Goal: Information Seeking & Learning: Learn about a topic

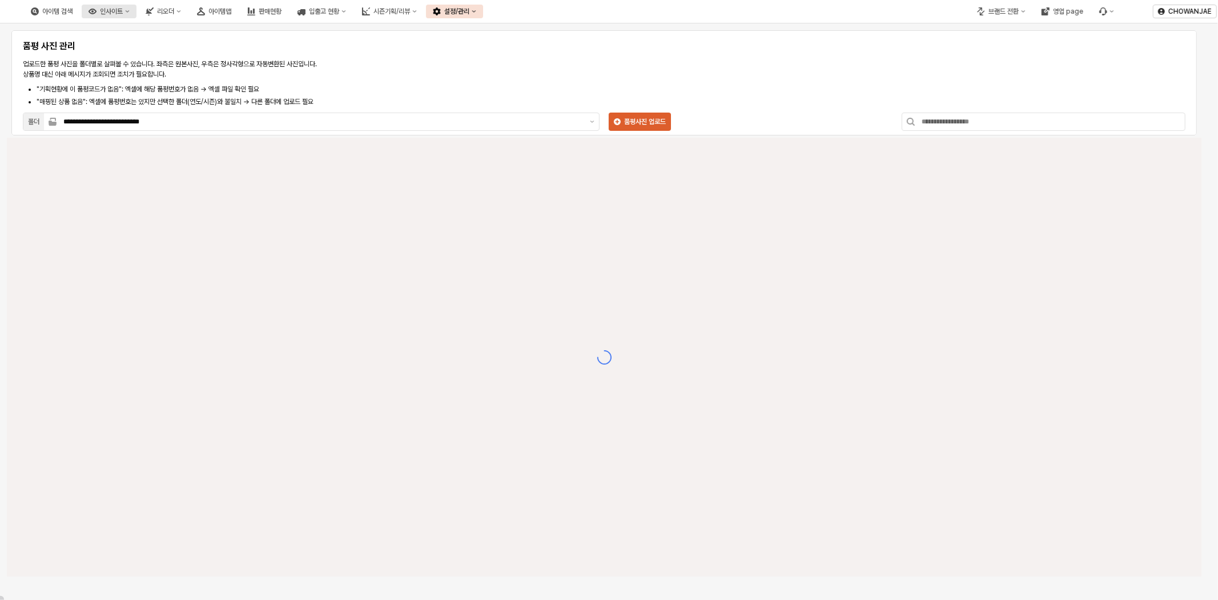
click at [137, 8] on button "인사이트" at bounding box center [109, 12] width 55 height 14
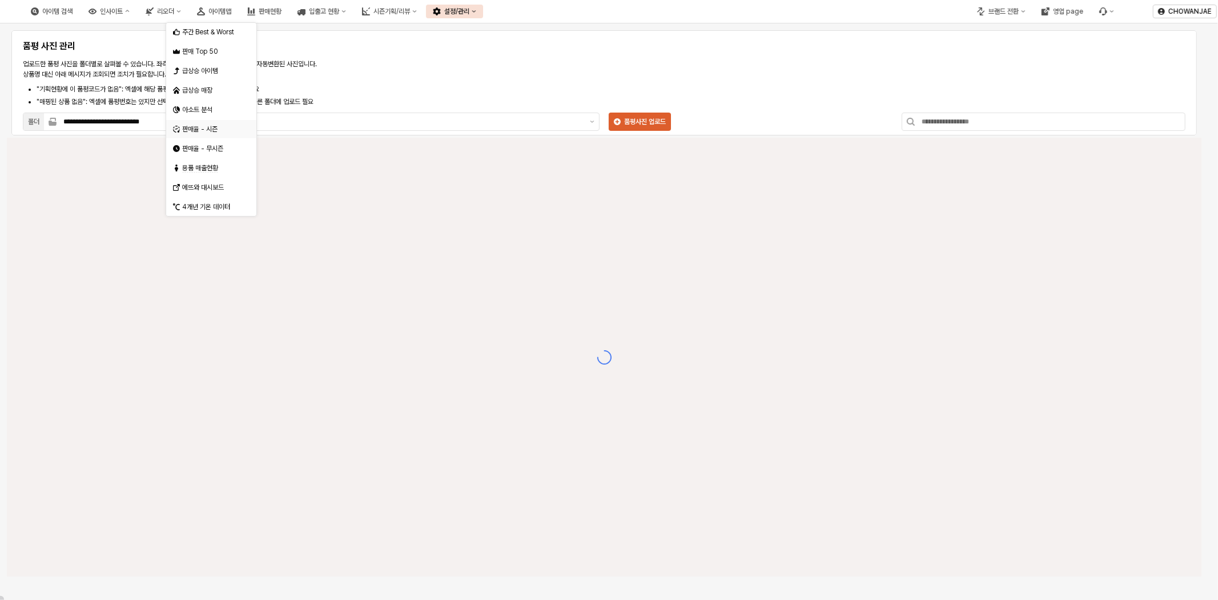
click at [212, 121] on div "판매율 - 시즌" at bounding box center [211, 129] width 90 height 18
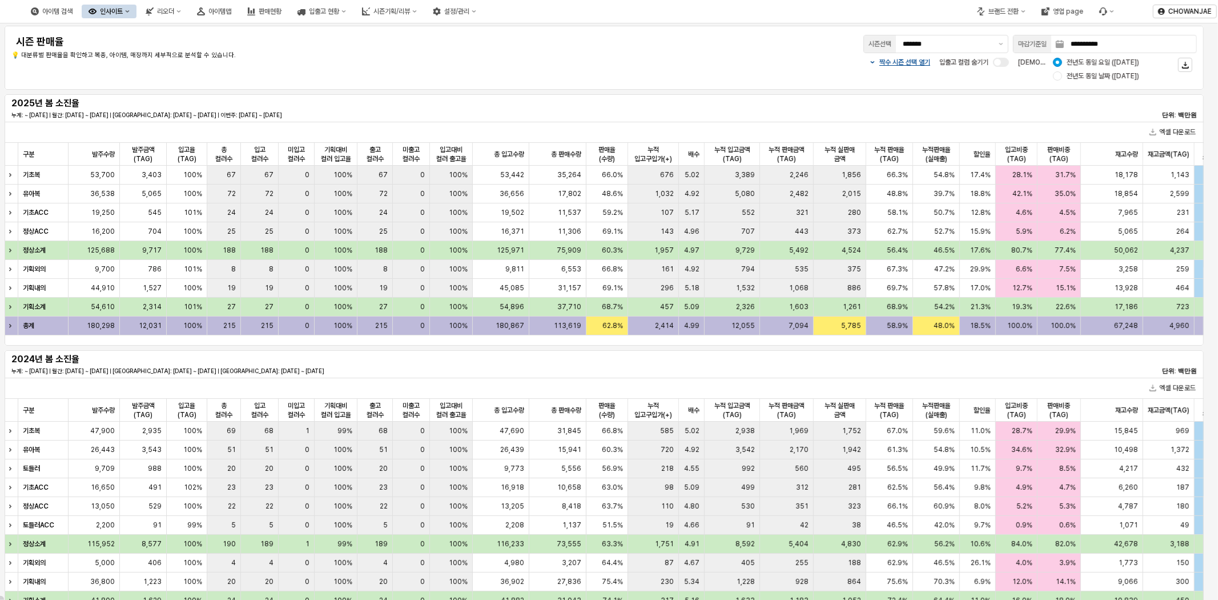
drag, startPoint x: 643, startPoint y: 63, endPoint x: 655, endPoint y: 61, distance: 12.1
click at [643, 63] on div "짝수 시즌 선택 열기 입출고 컬럼 숨기기 비교 기준: 전년도 동일 요일 (2024-08-18) 전년도 동일 날짜 (2024-08-17)" at bounding box center [900, 68] width 593 height 27
click at [1004, 41] on button "제안 사항 표시" at bounding box center [1002, 43] width 14 height 17
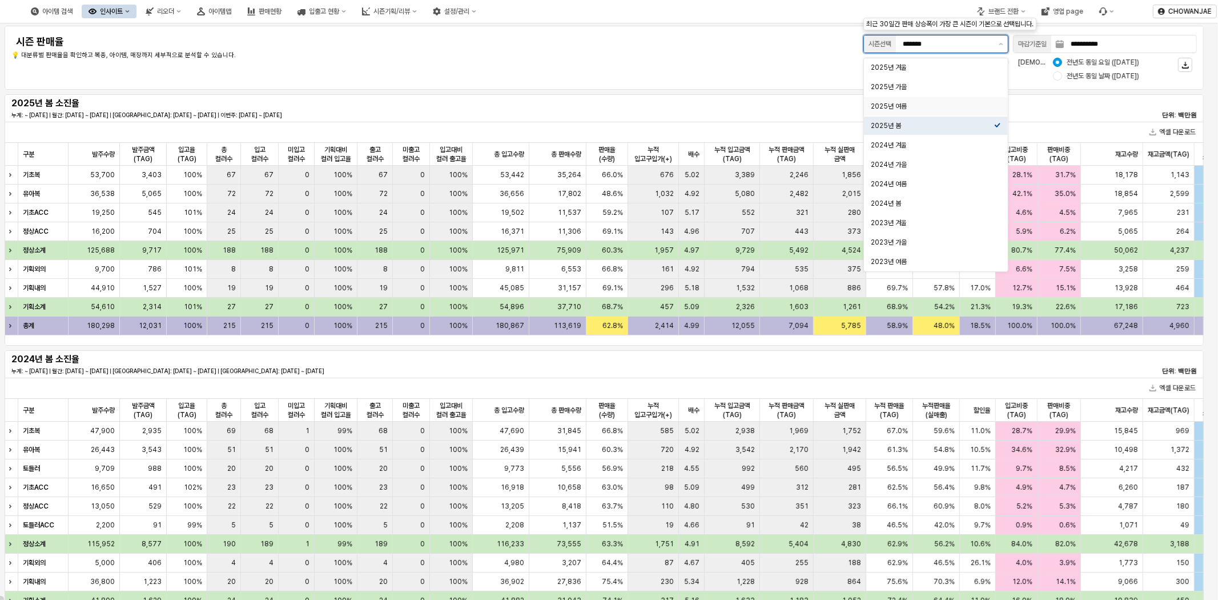
click at [933, 111] on div "2025년 여름" at bounding box center [932, 106] width 123 height 11
type input "********"
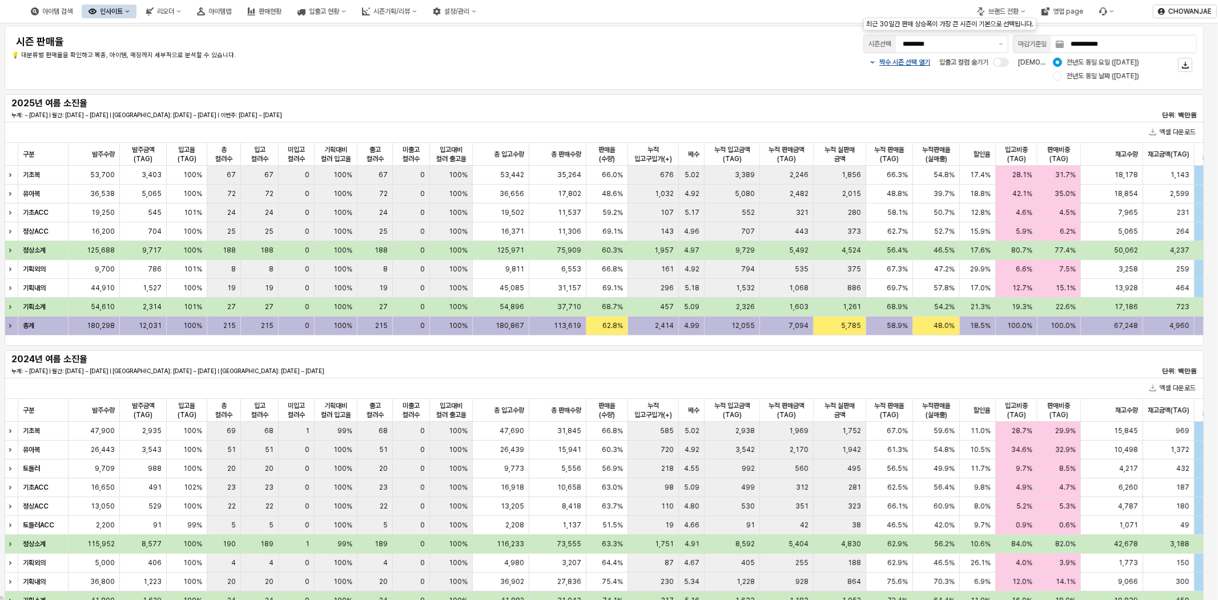
click at [620, 67] on div "짝수 시즌 선택 열기 입출고 컬럼 숨기기 비교 기준: 전년도 동일 요일 (2024-08-18) 전년도 동일 날짜 (2024-08-17)" at bounding box center [900, 68] width 593 height 27
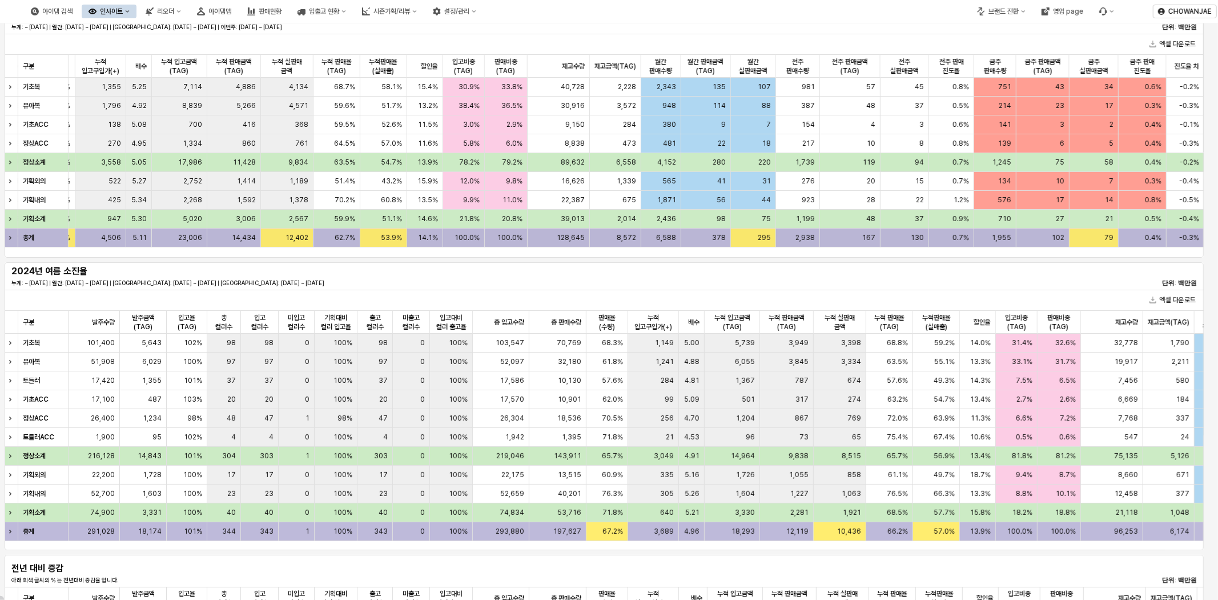
click at [694, 246] on div "378" at bounding box center [706, 237] width 50 height 19
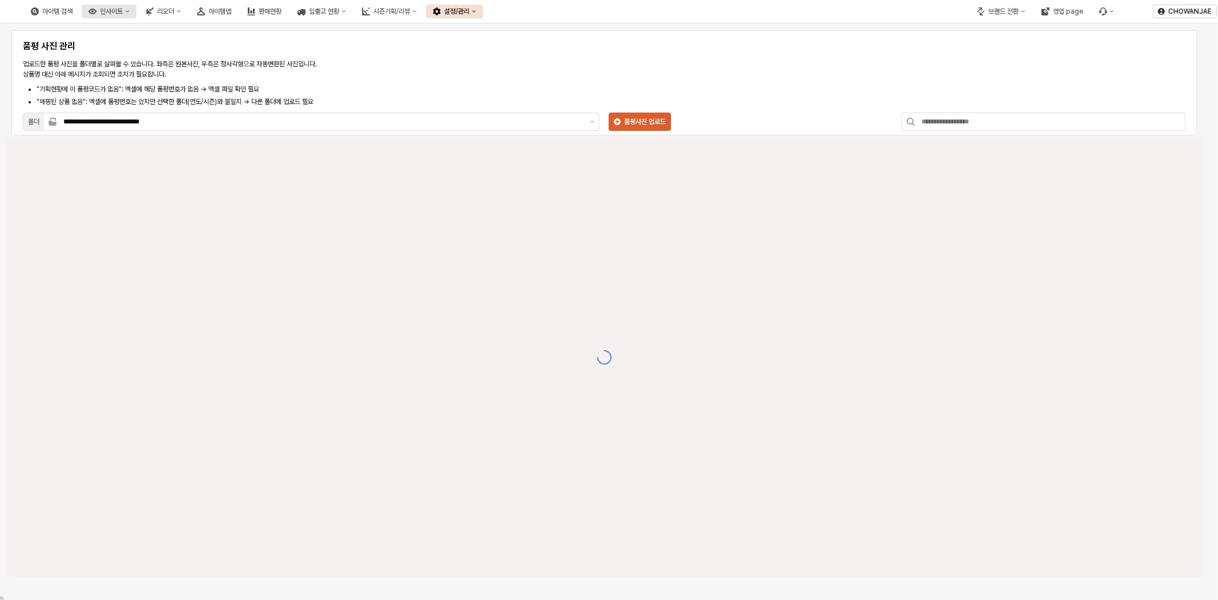
click at [137, 13] on button "인사이트" at bounding box center [109, 12] width 55 height 14
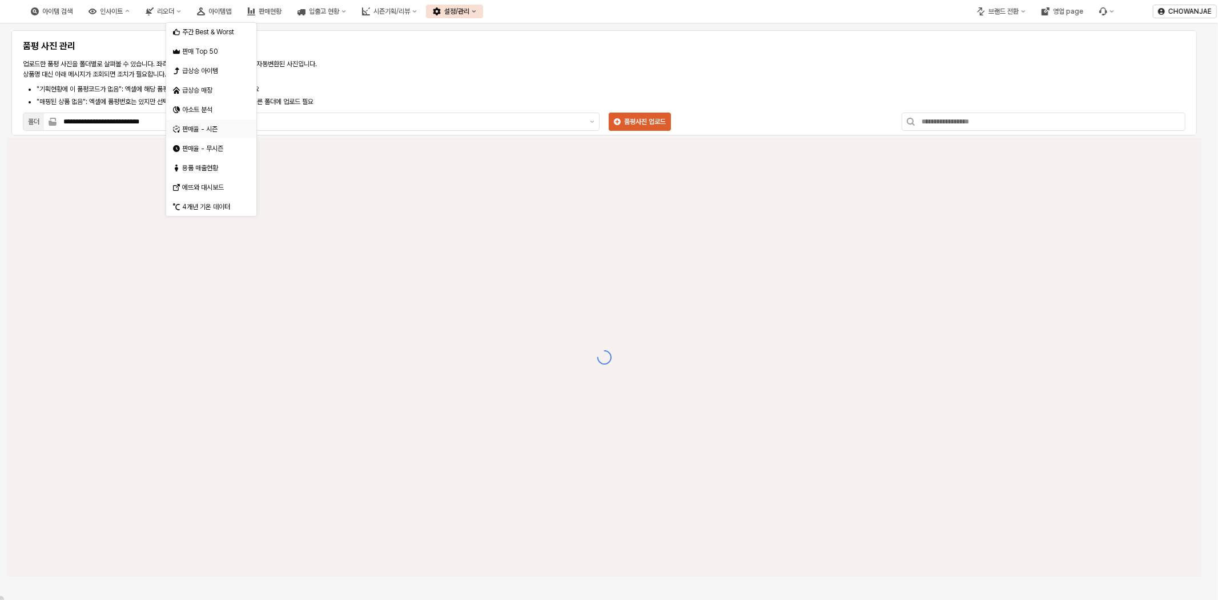
click at [215, 126] on div "판매율 - 시즌" at bounding box center [212, 129] width 61 height 9
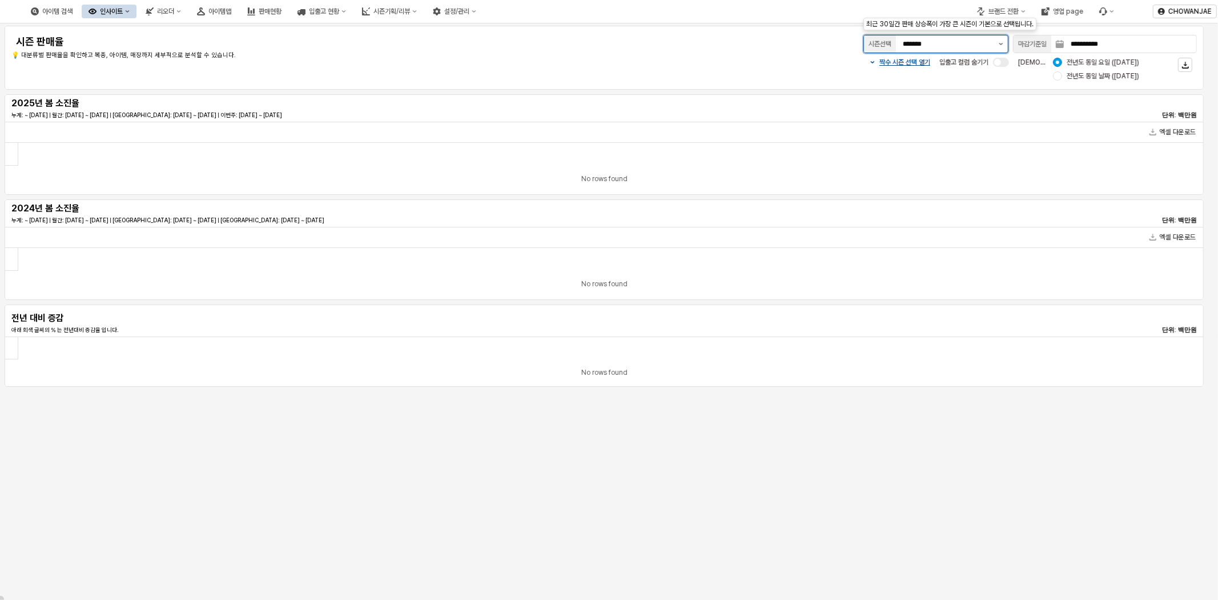
click at [999, 44] on icon "제안 사항 표시" at bounding box center [1001, 44] width 5 height 2
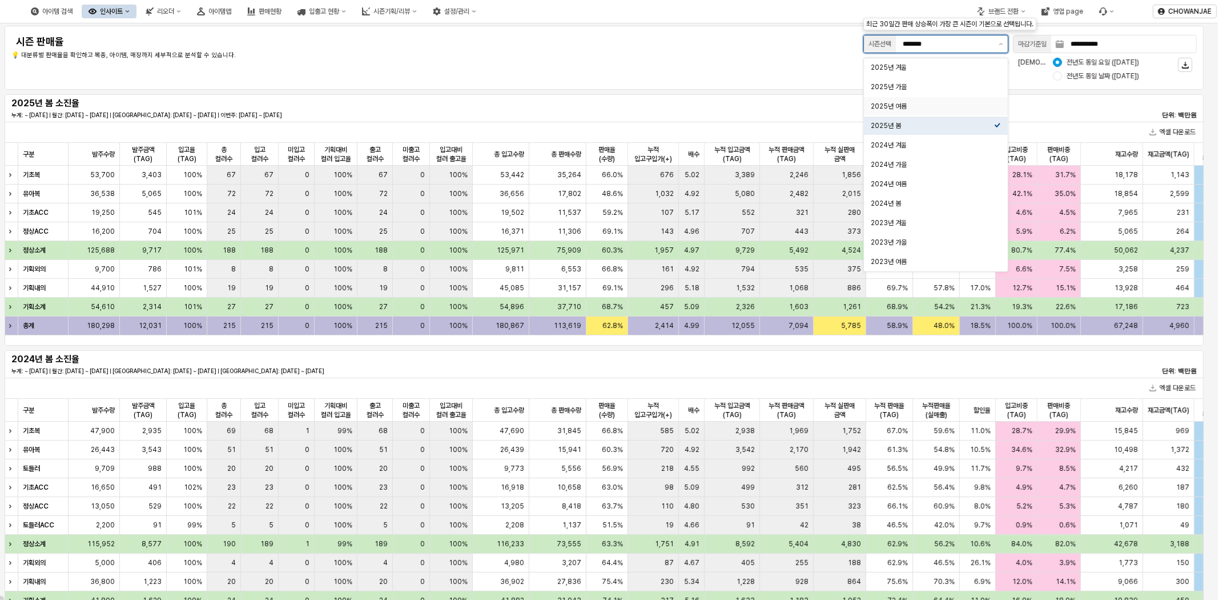
click at [941, 101] on div "2025년 여름" at bounding box center [932, 106] width 123 height 11
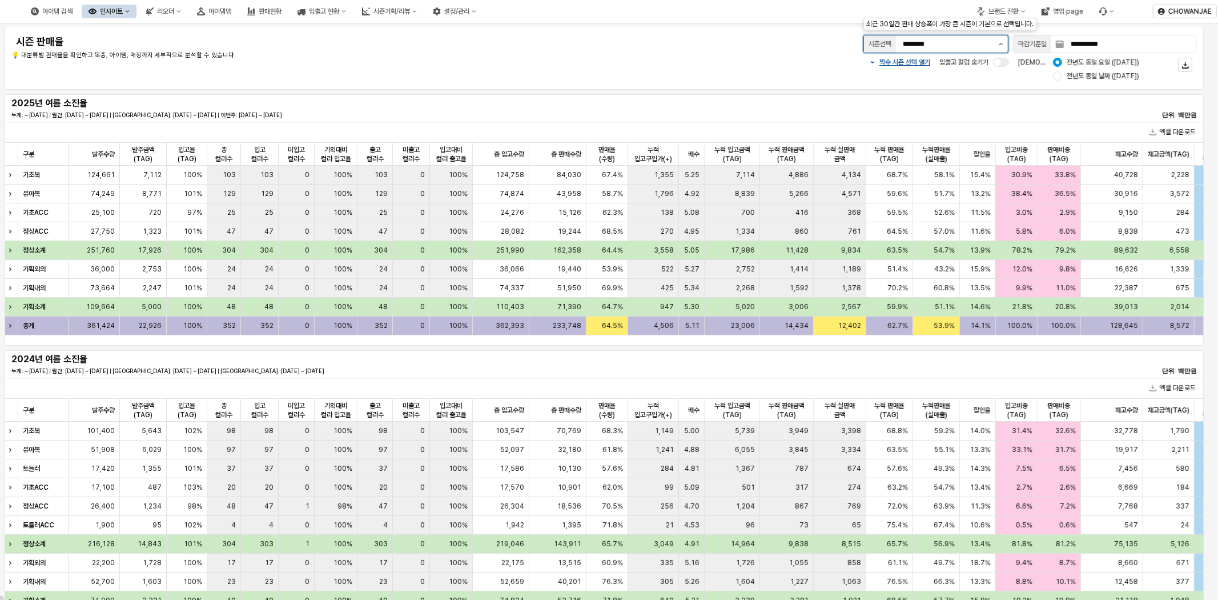
click at [1001, 38] on button "제안 사항 표시" at bounding box center [1002, 43] width 14 height 17
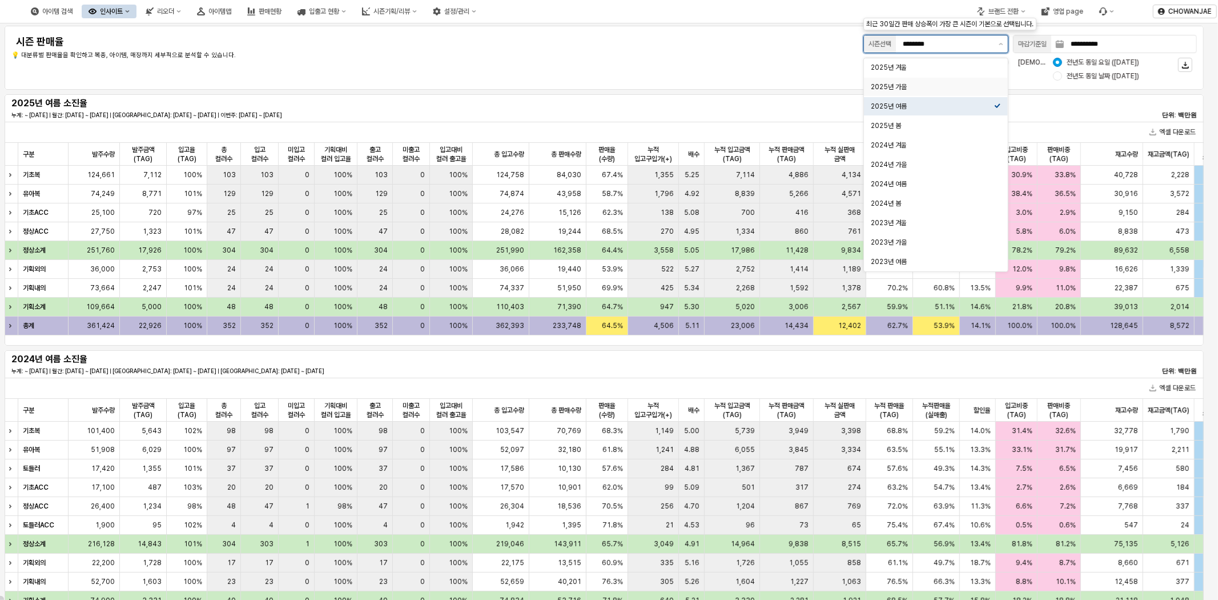
click at [939, 83] on div "2025년 가을" at bounding box center [932, 86] width 123 height 9
type input "********"
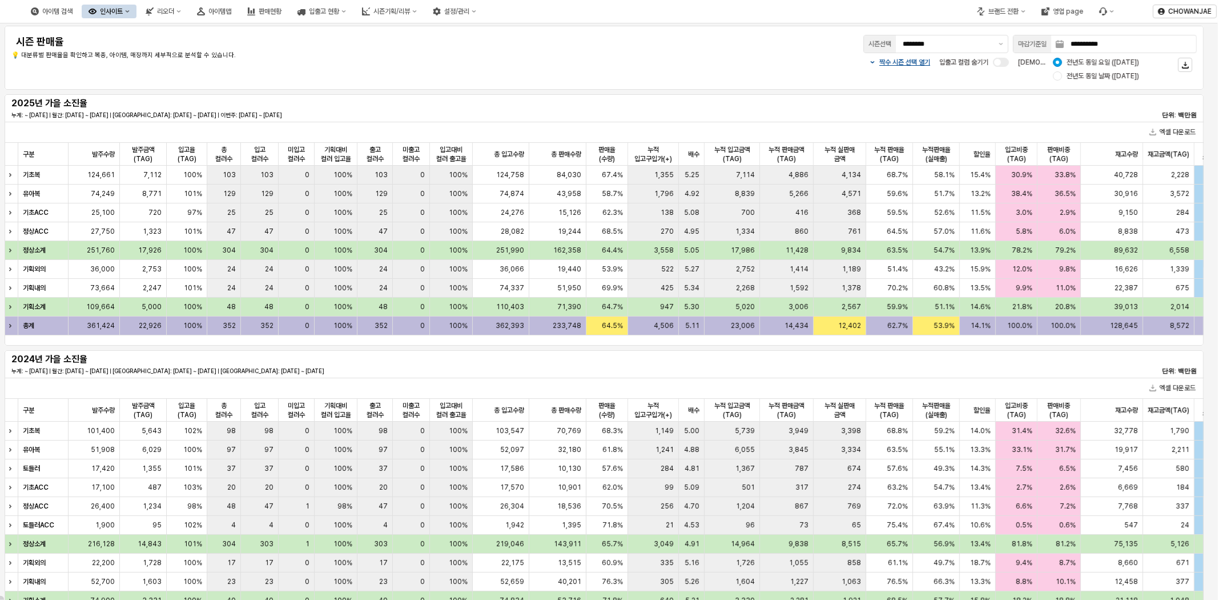
click at [739, 43] on div "**********" at bounding box center [852, 44] width 692 height 23
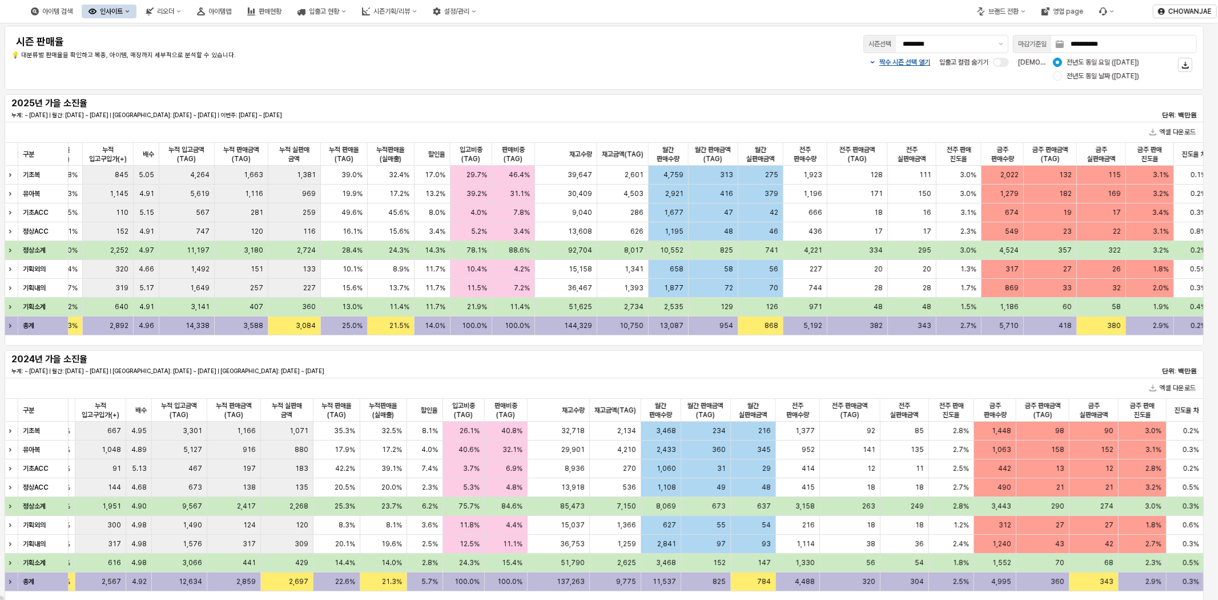
click at [999, 335] on div "구분 구분 입고대비 컬러 출고율 입고대비 컬러 출고율 총 입고수량 총 입고수량 총 판매수량 총 판매수량 판매율(수량) 판매율(수량) 누적 입고…" at bounding box center [605, 239] width 1200 height 193
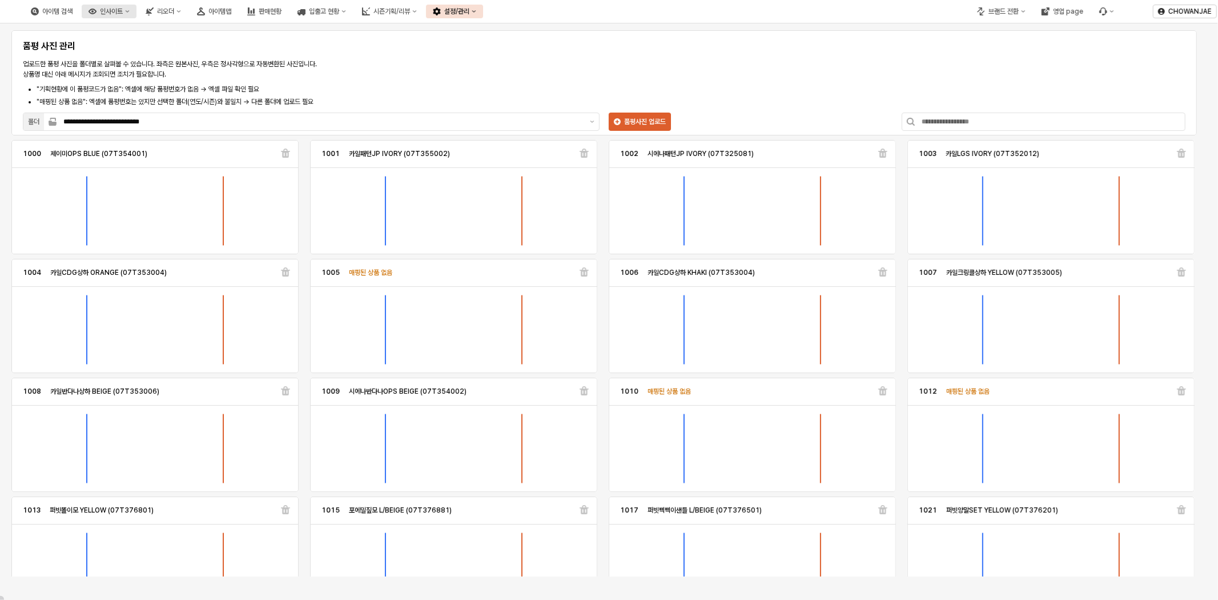
click at [137, 8] on button "인사이트" at bounding box center [109, 12] width 55 height 14
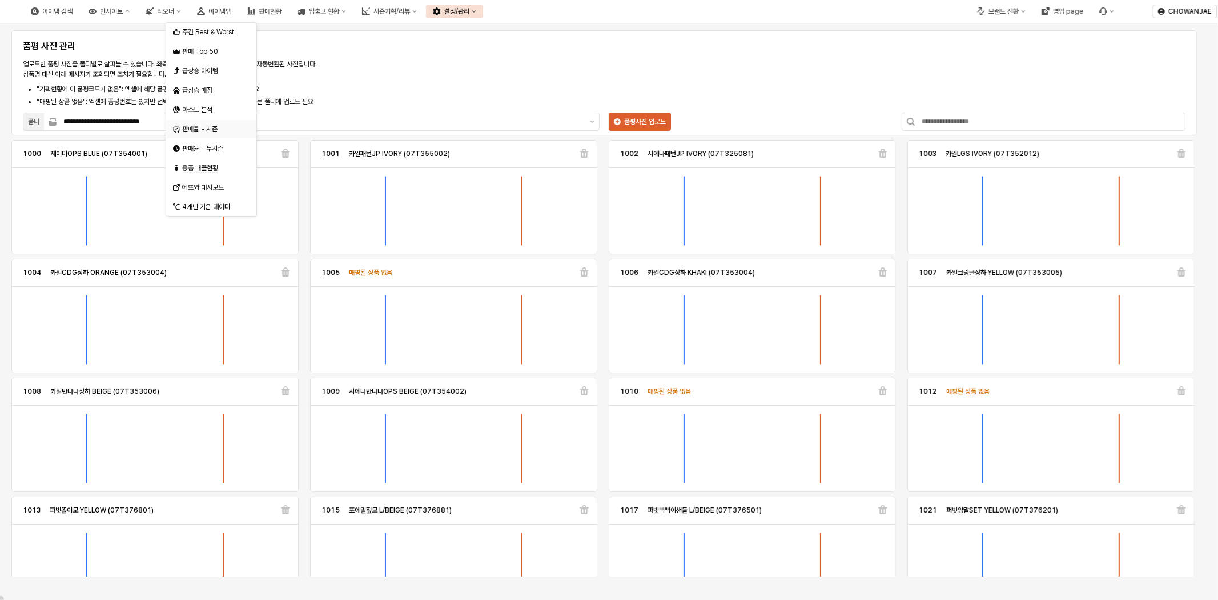
click at [226, 125] on div "판매율 - 시즌" at bounding box center [212, 129] width 61 height 9
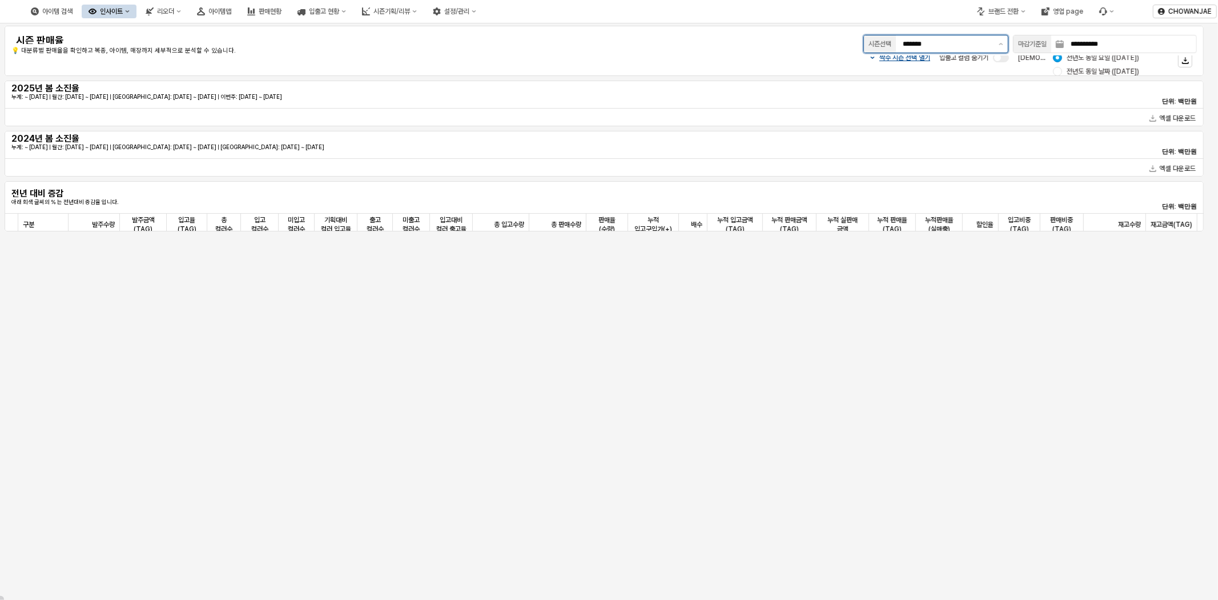
click at [984, 43] on input "*******" at bounding box center [947, 43] width 89 height 11
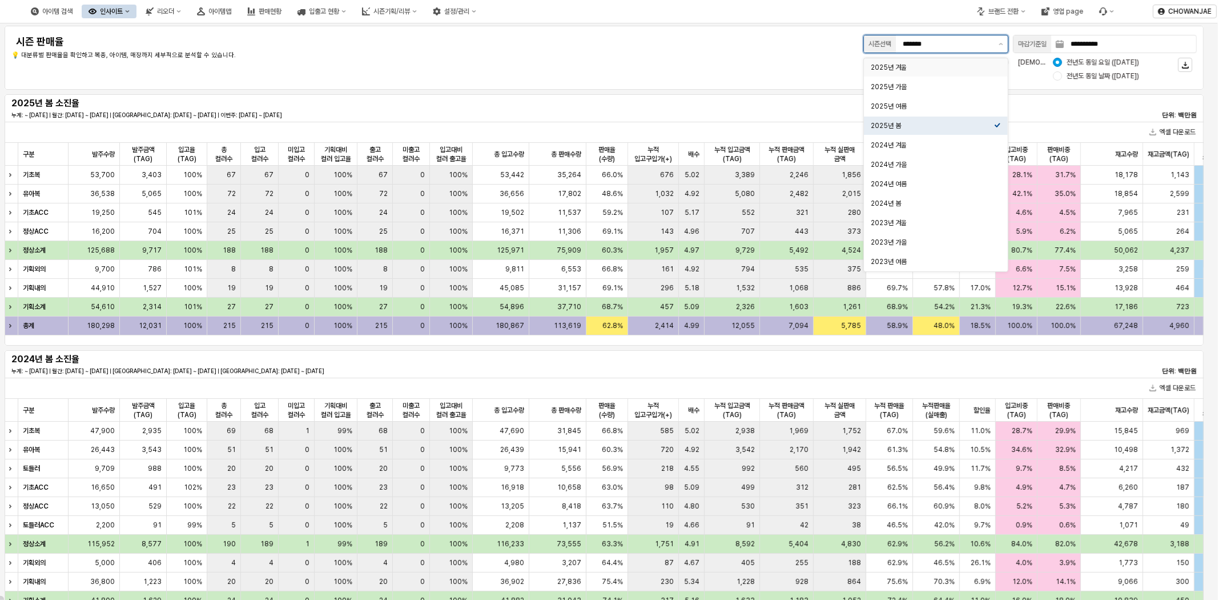
click at [973, 62] on div "2025년 겨울" at bounding box center [932, 67] width 123 height 11
type input "********"
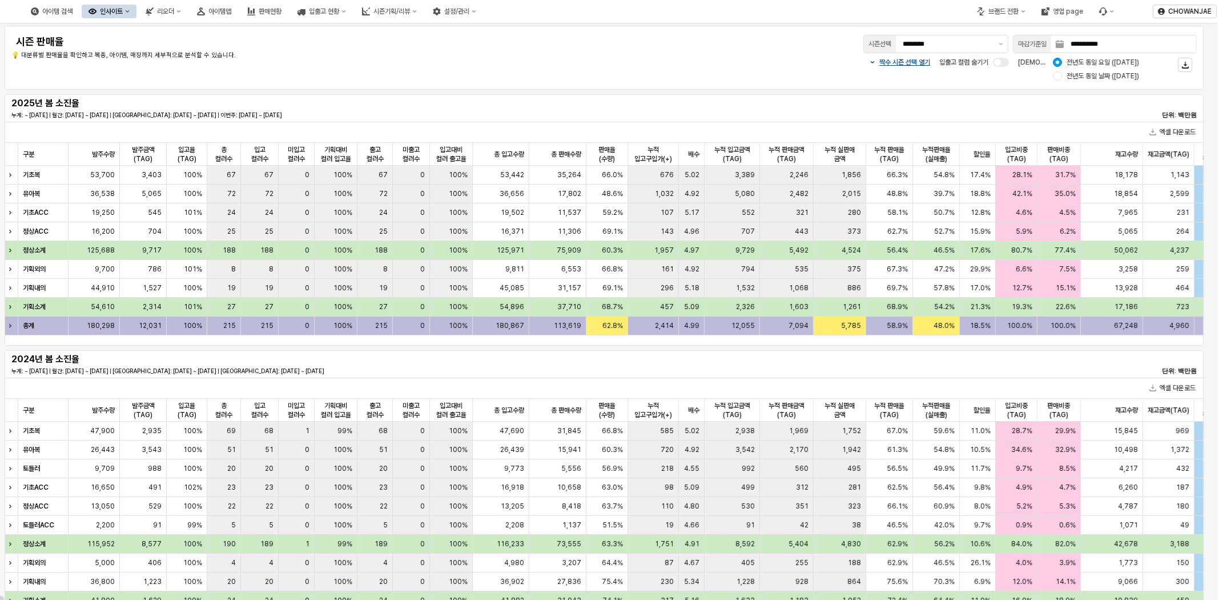
click at [593, 43] on div "**********" at bounding box center [852, 44] width 692 height 23
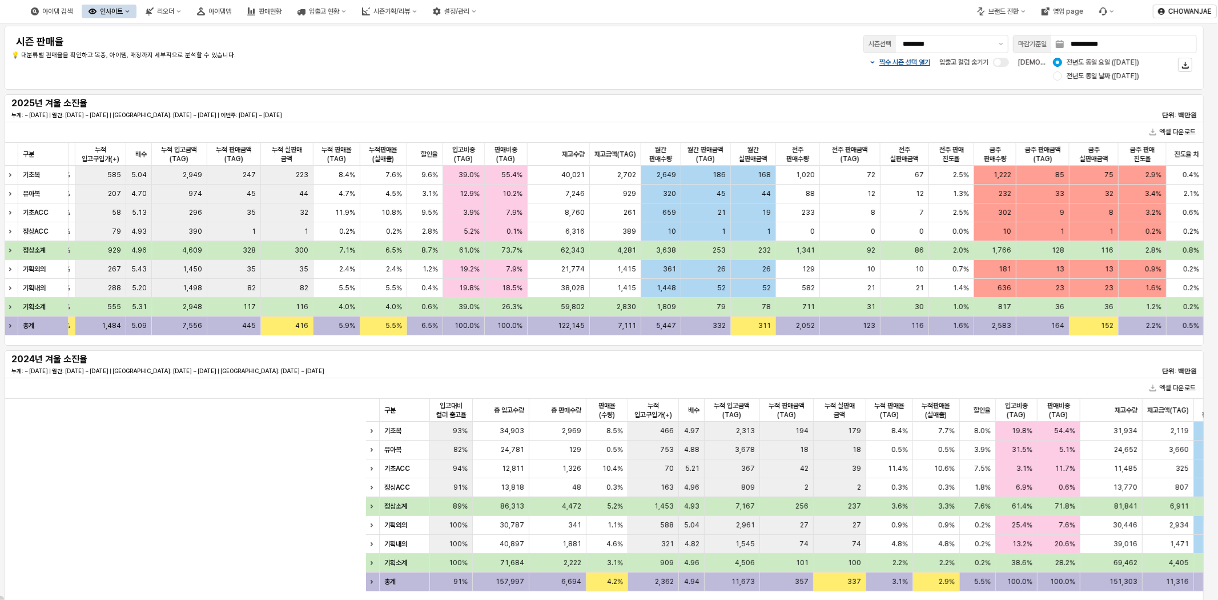
scroll to position [0, 553]
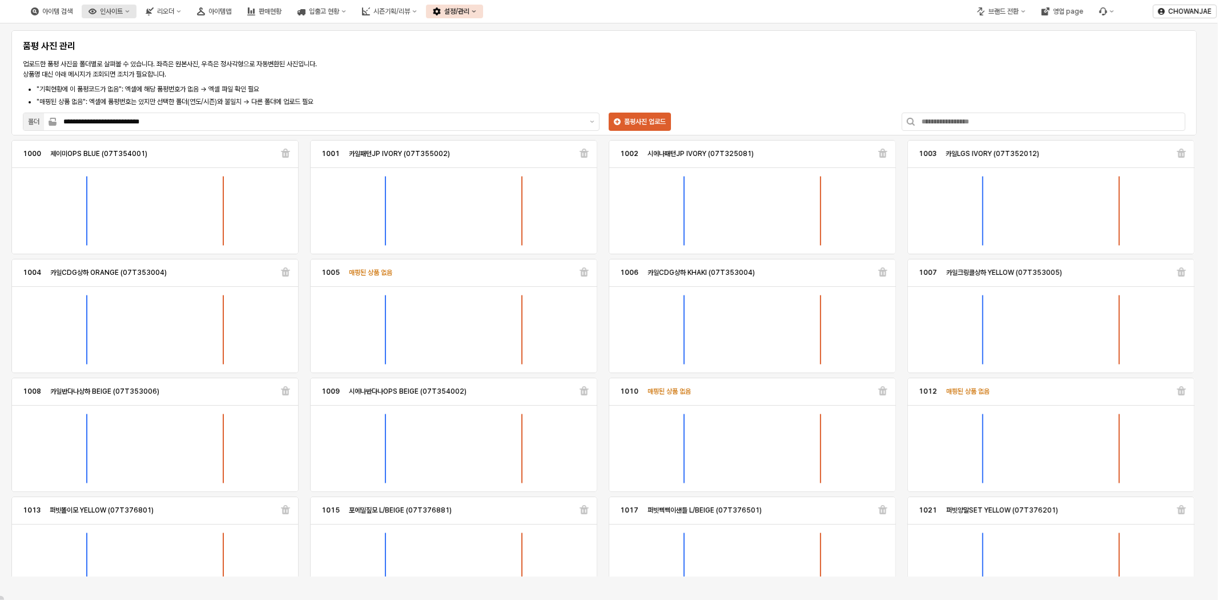
click at [123, 14] on div "인사이트" at bounding box center [111, 11] width 23 height 8
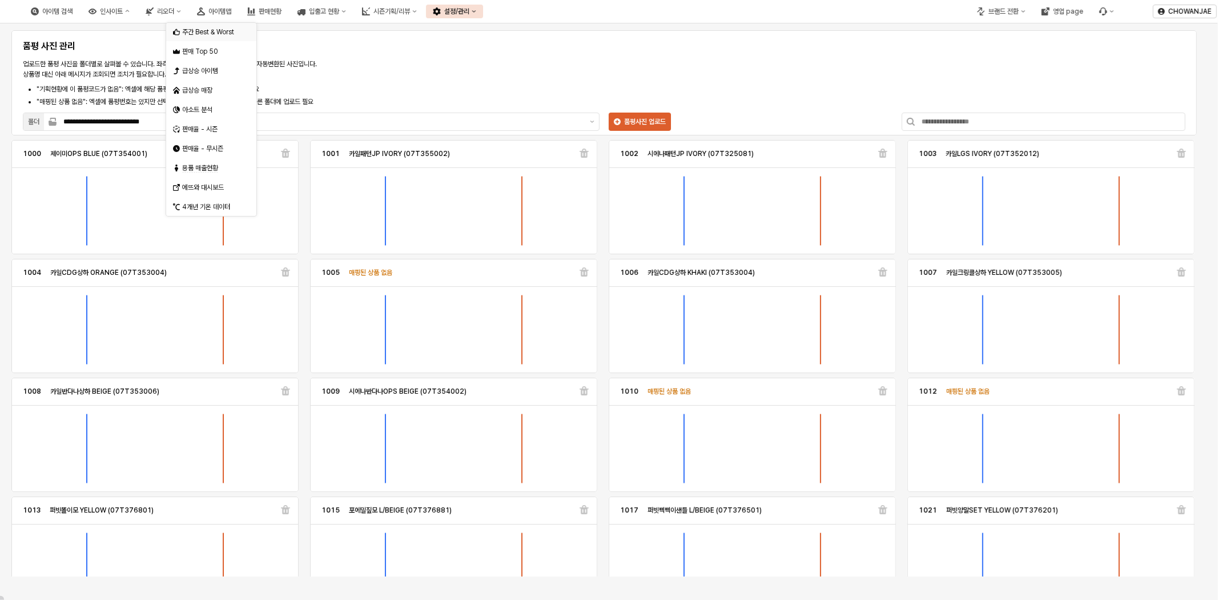
click at [208, 27] on div "주간 Best & Worst" at bounding box center [212, 31] width 61 height 9
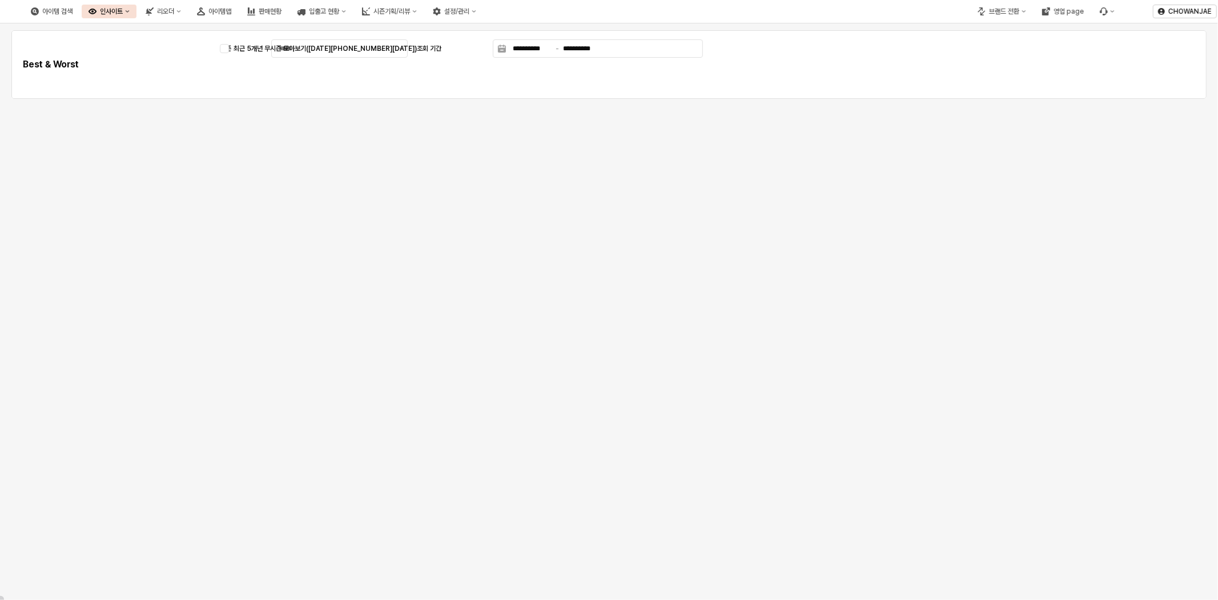
type input "********"
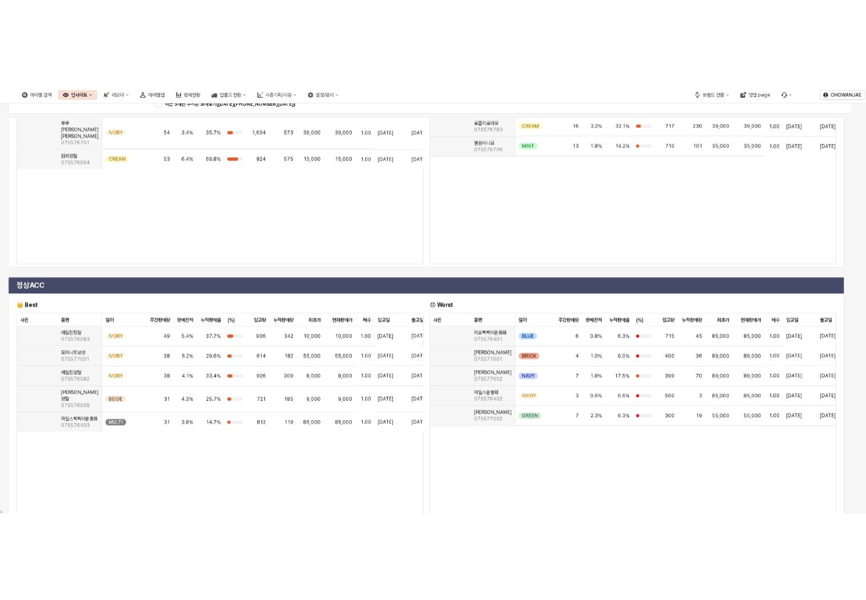
scroll to position [129, 0]
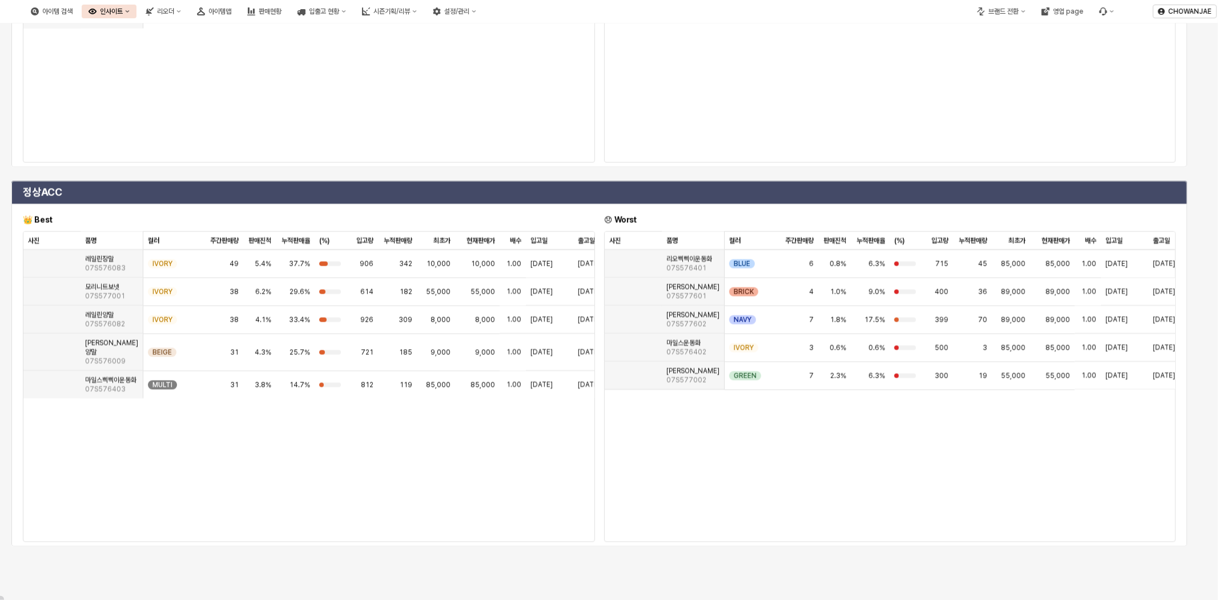
click at [302, 568] on div "**********" at bounding box center [609, 247] width 1218 height 706
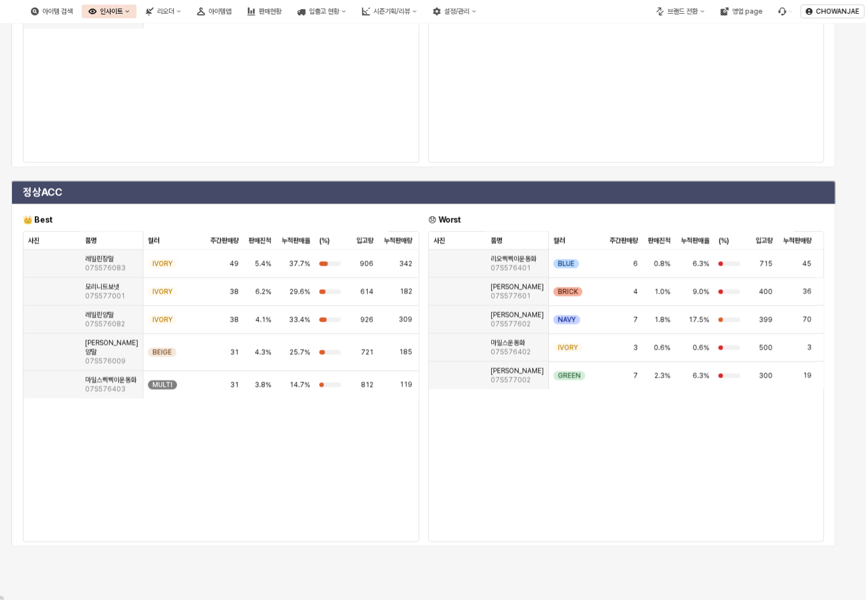
scroll to position [6, 0]
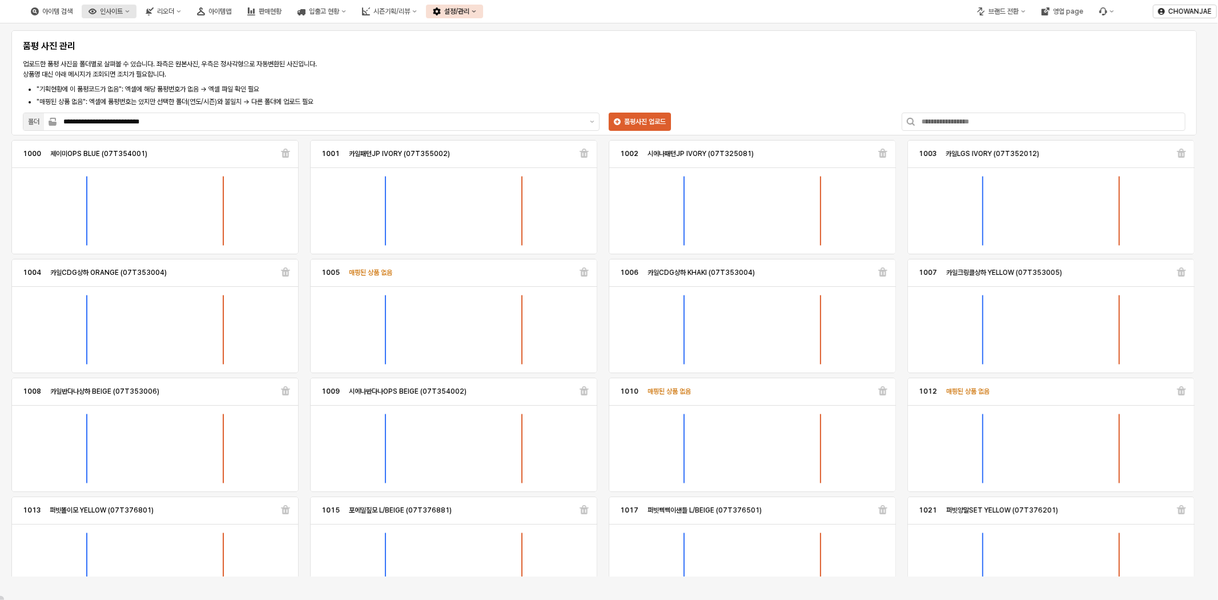
click at [137, 5] on button "인사이트" at bounding box center [109, 12] width 55 height 14
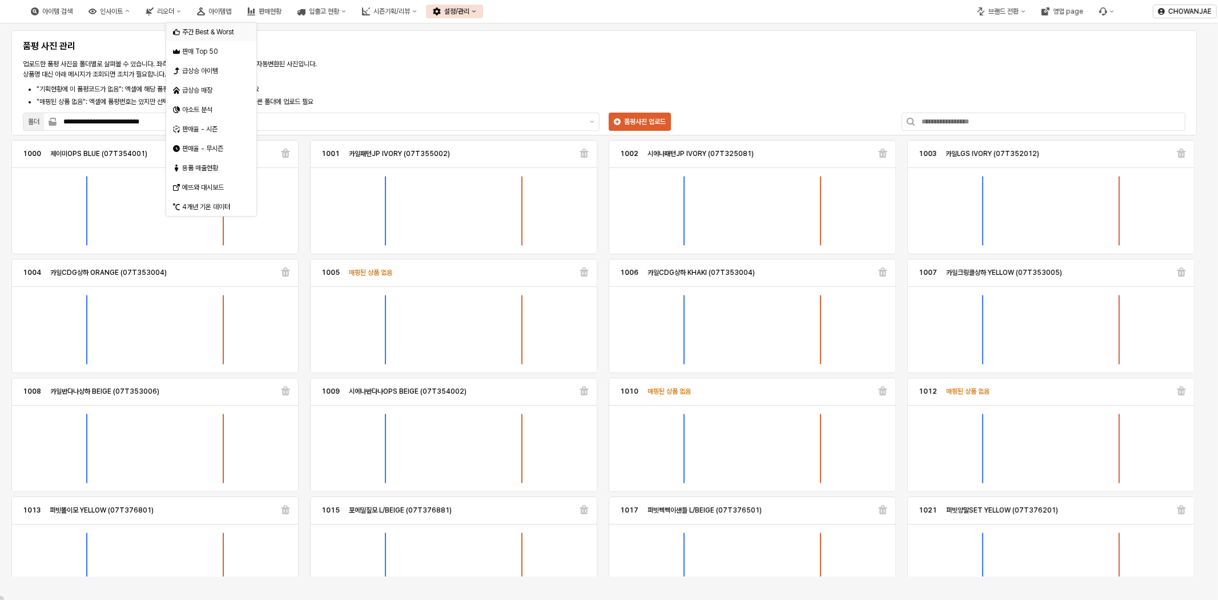
click at [211, 33] on div "주간 Best & Worst" at bounding box center [212, 31] width 61 height 9
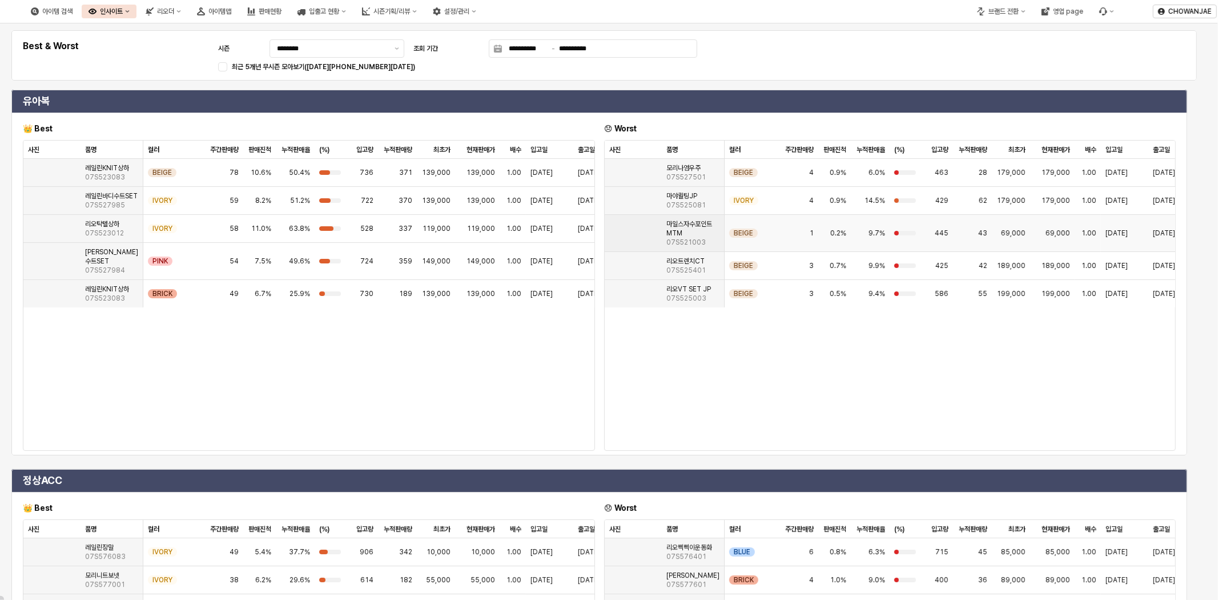
scroll to position [6, 0]
click at [386, 51] on input "********" at bounding box center [332, 48] width 111 height 11
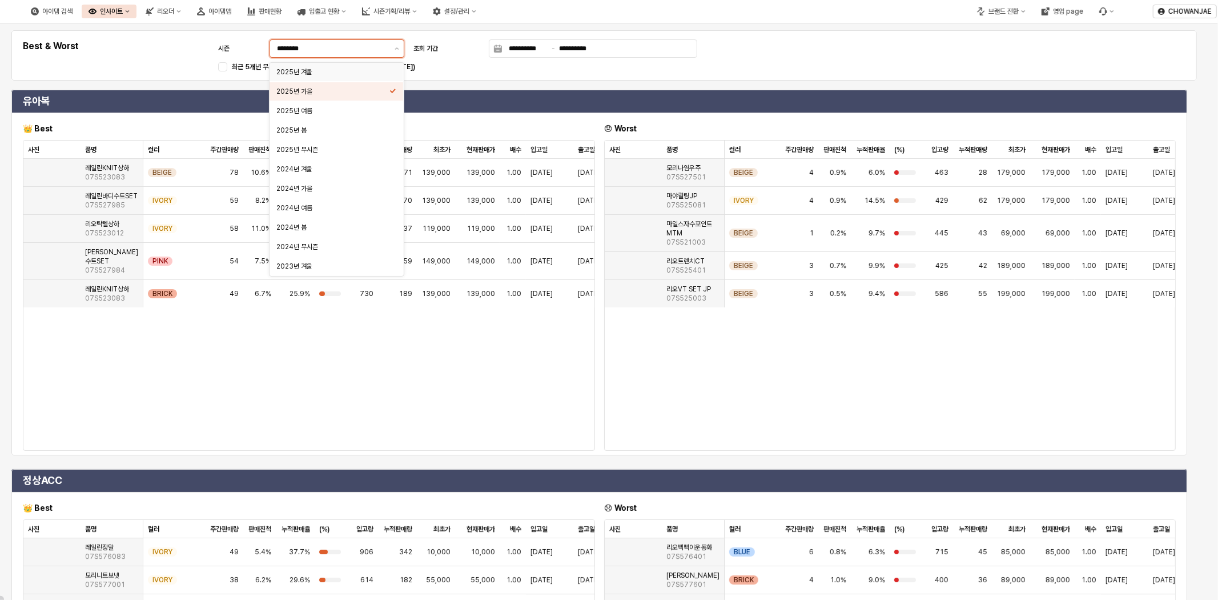
type input "********"
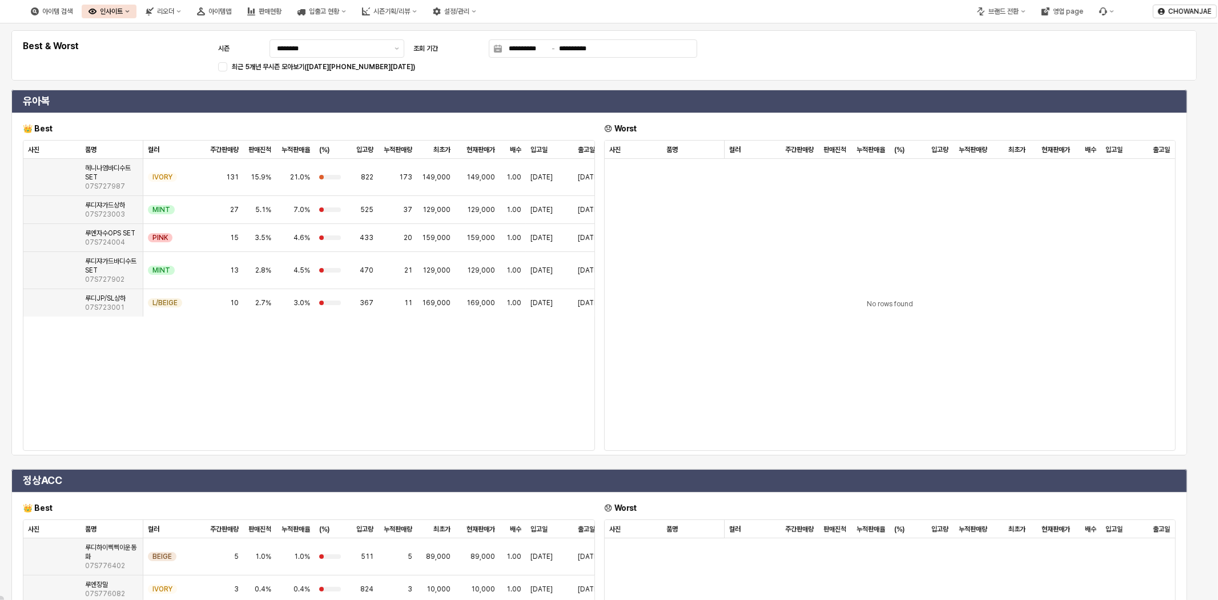
scroll to position [0, 0]
click at [823, 50] on div "**********" at bounding box center [604, 55] width 1172 height 37
click at [825, 62] on div "**********" at bounding box center [604, 55] width 1172 height 37
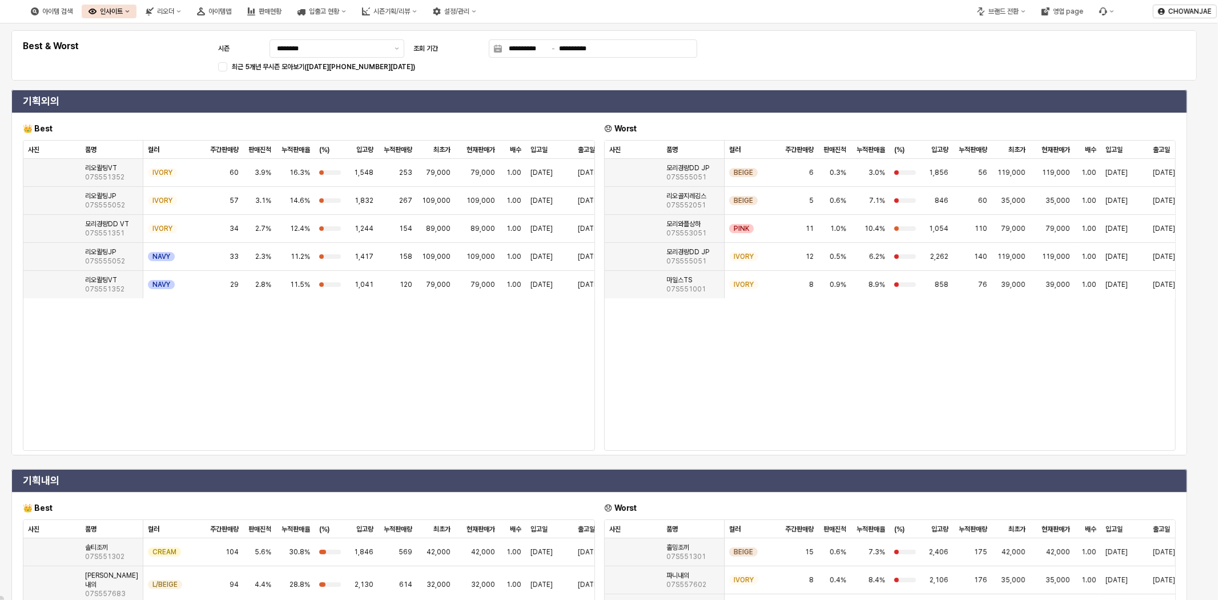
click at [801, 61] on div "**********" at bounding box center [604, 55] width 1172 height 37
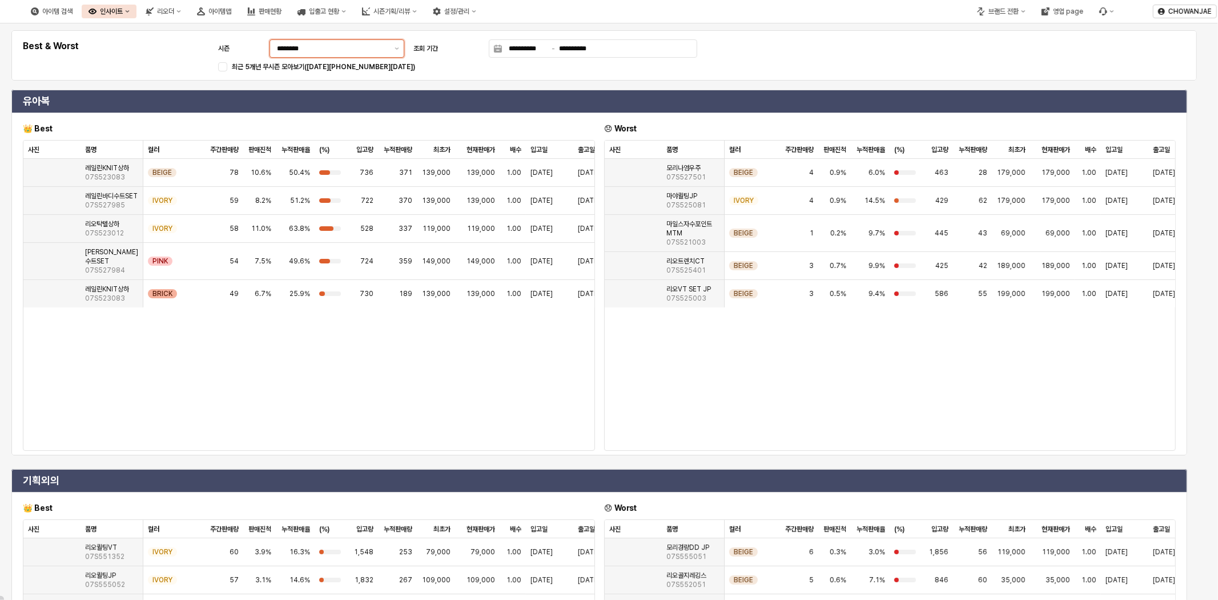
click at [404, 46] on div "********" at bounding box center [337, 48] width 135 height 18
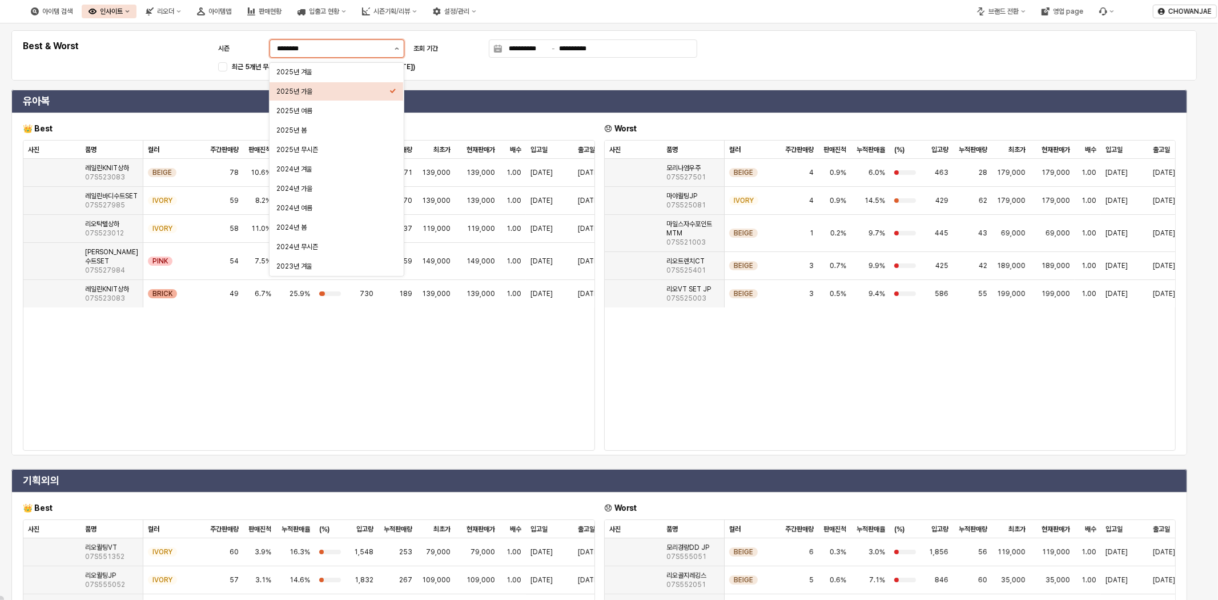
click at [400, 44] on button "제안 사항 표시" at bounding box center [397, 48] width 14 height 17
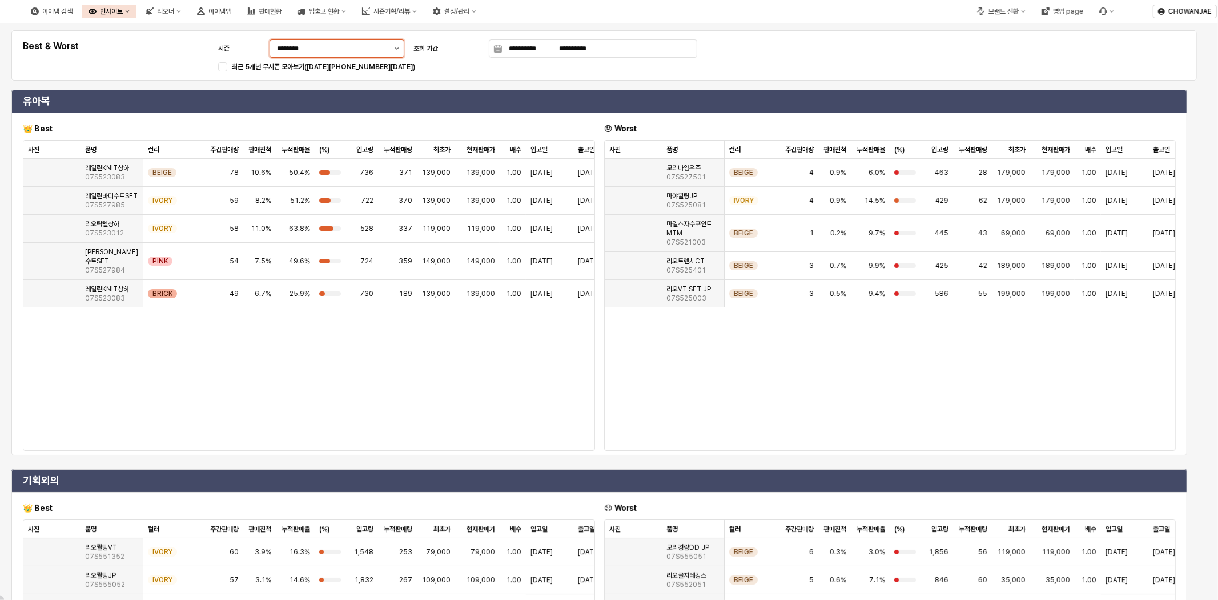
click at [402, 43] on button "제안 사항 표시" at bounding box center [397, 48] width 14 height 17
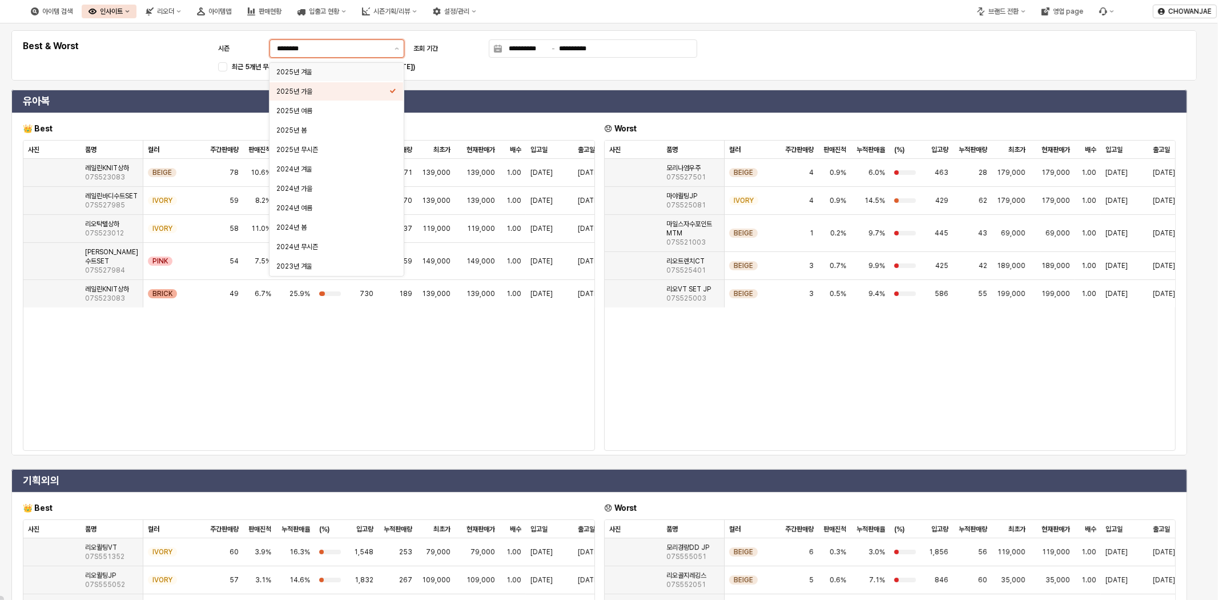
click at [383, 66] on div "2025년 겨울" at bounding box center [332, 71] width 113 height 11
type input "********"
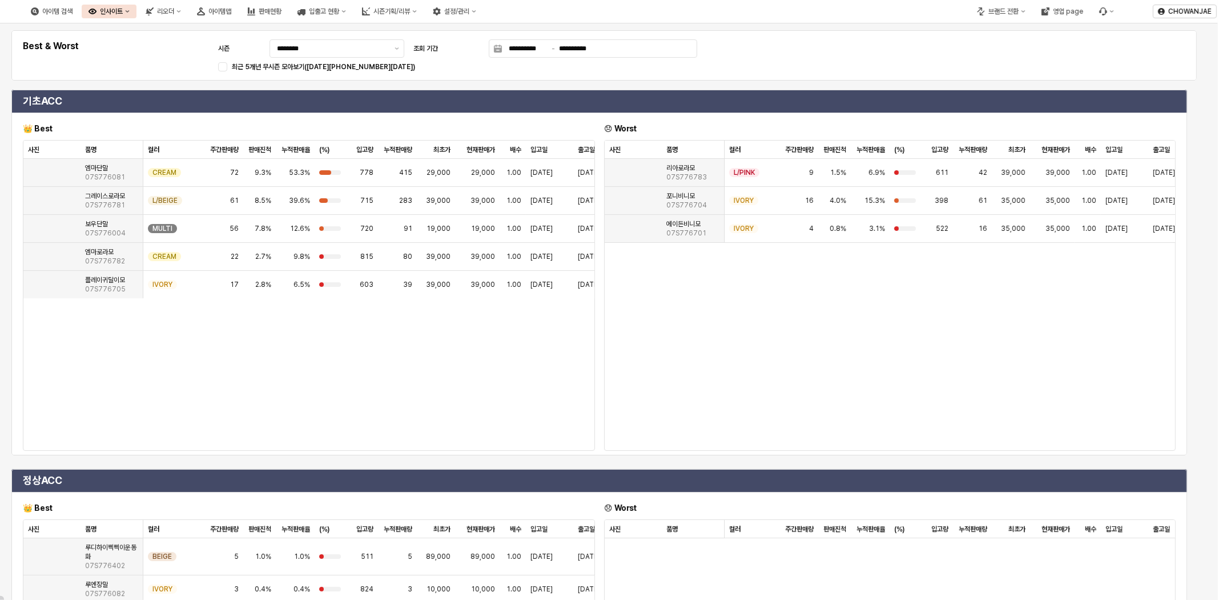
scroll to position [129, 0]
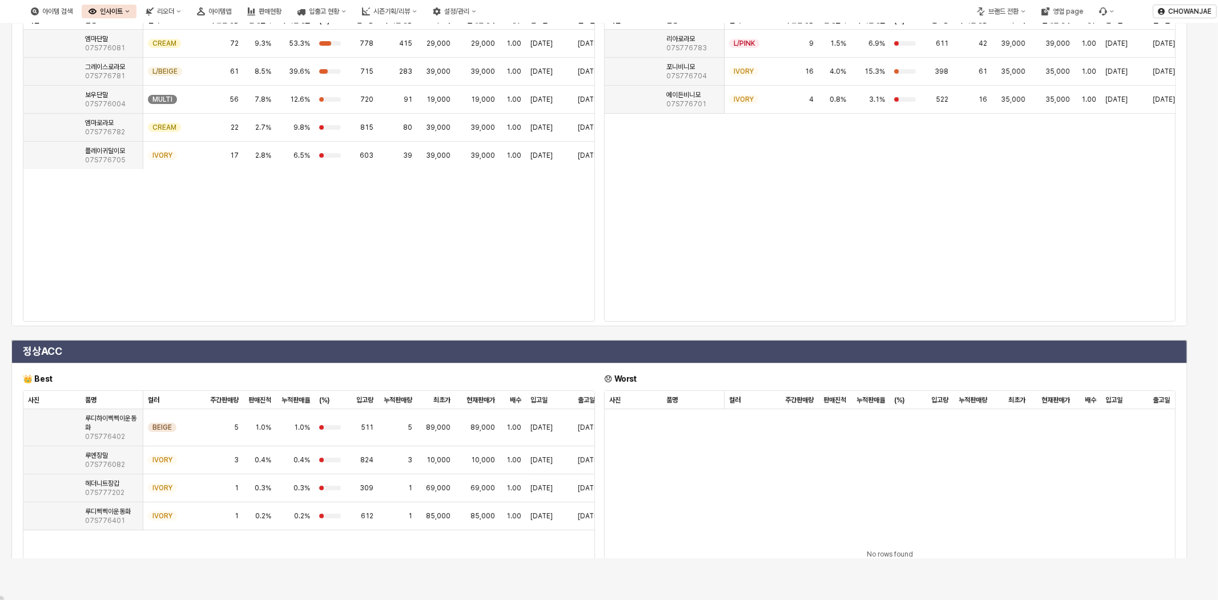
click at [865, 78] on div "기초ACC 👑 Best 😞 Worst 사진 사진 품명 품명 컬러 컬러 주간판매량 주간판매량 판매진척 판매진척 누적판매율 누적판매율 (%) (%…" at bounding box center [599, 143] width 1185 height 370
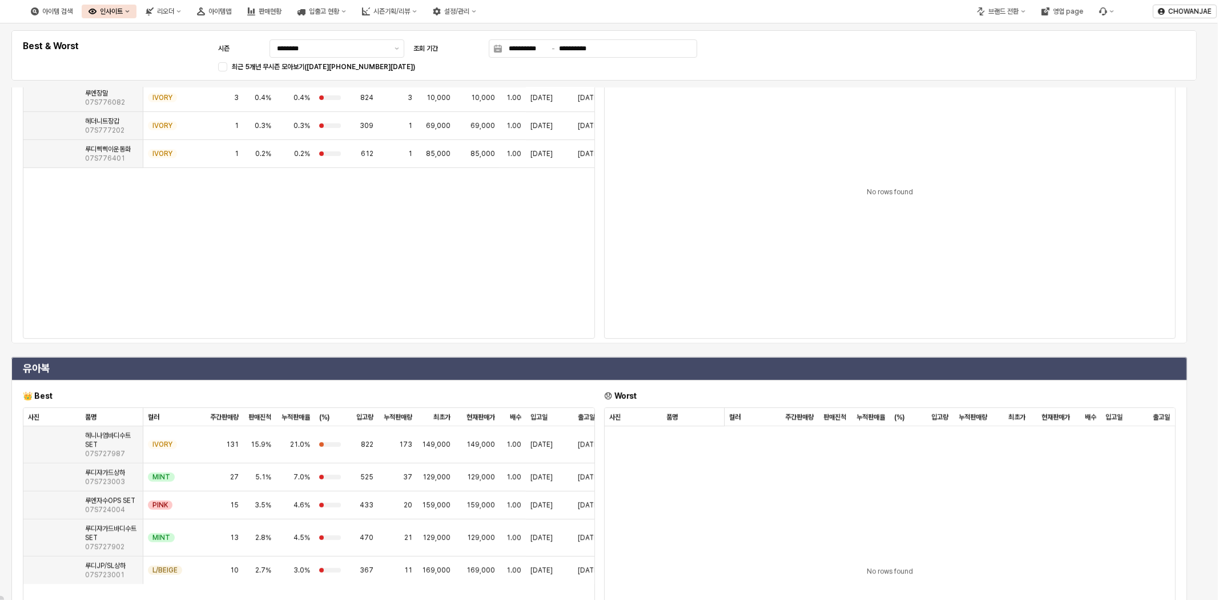
scroll to position [0, 0]
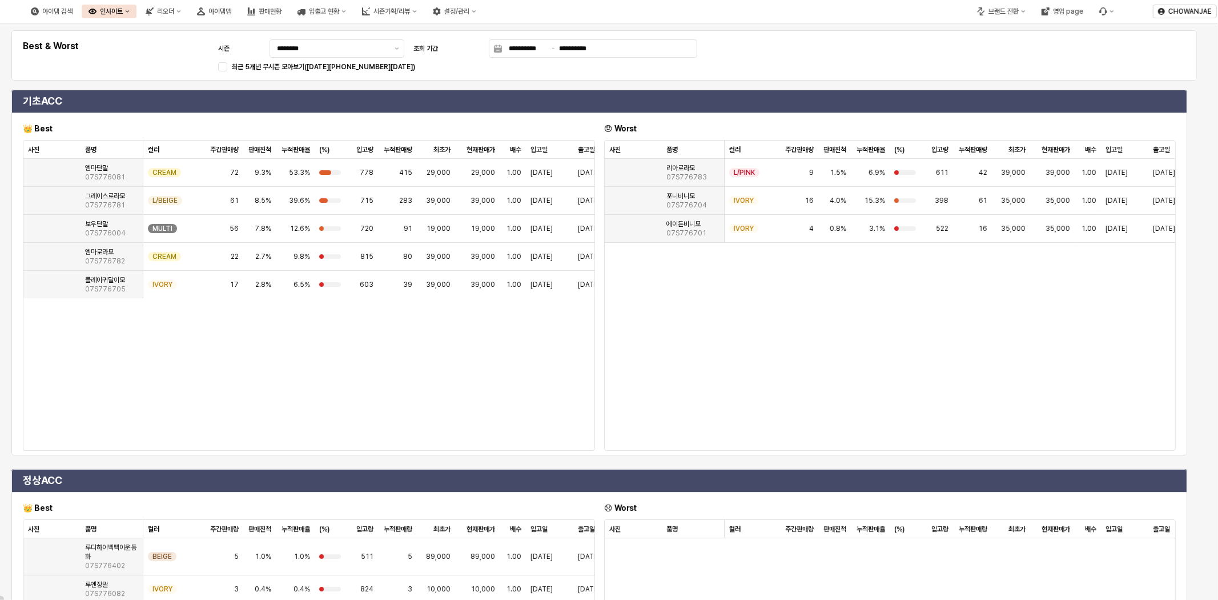
click at [824, 87] on div "App Frame" at bounding box center [604, 85] width 1195 height 5
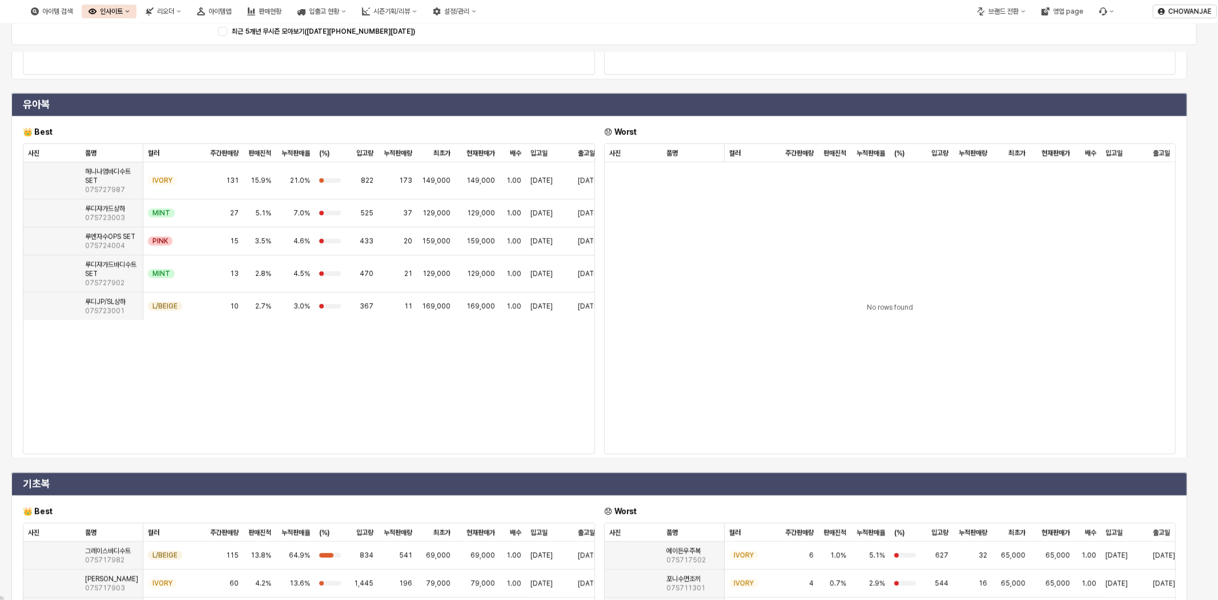
scroll to position [680, 0]
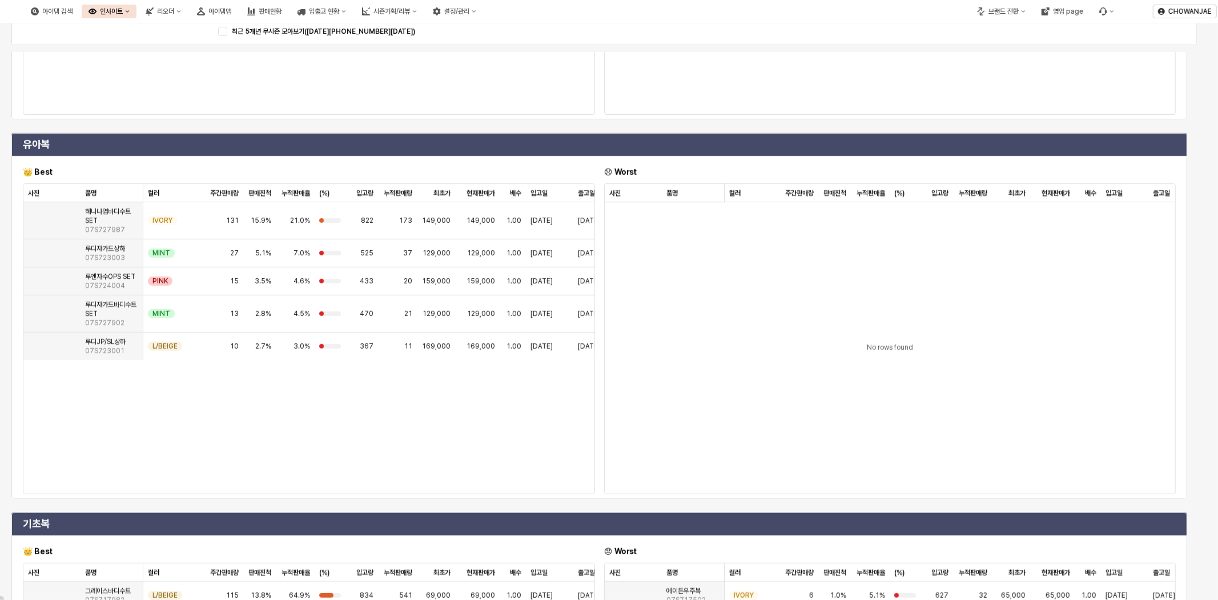
click at [865, 307] on div "기초ACC 👑 Best 😞 Worst 사진 사진 품명 품명 컬러 컬러 주간판매량 주간판매량 판매진척 판매진척 누적판매율 누적판매율 (%) (%…" at bounding box center [604, 352] width 1195 height 600
click at [190, 230] on div "IVORY" at bounding box center [173, 220] width 61 height 37
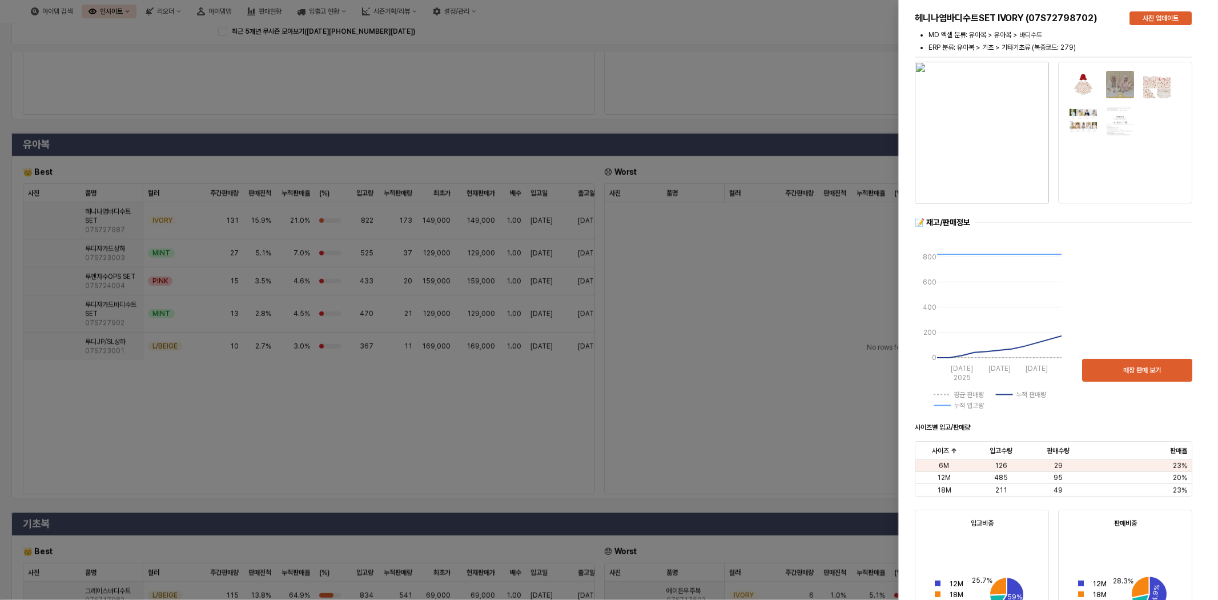
click at [865, 142] on img "button" at bounding box center [982, 133] width 134 height 142
click at [790, 264] on div at bounding box center [609, 300] width 1218 height 600
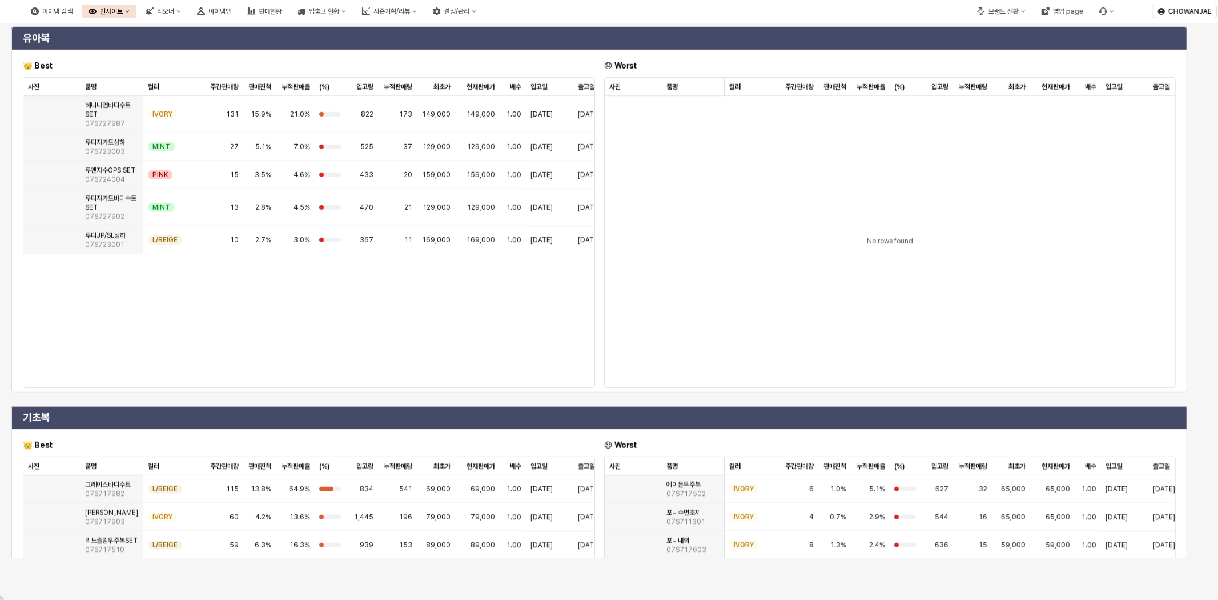
scroll to position [539, 0]
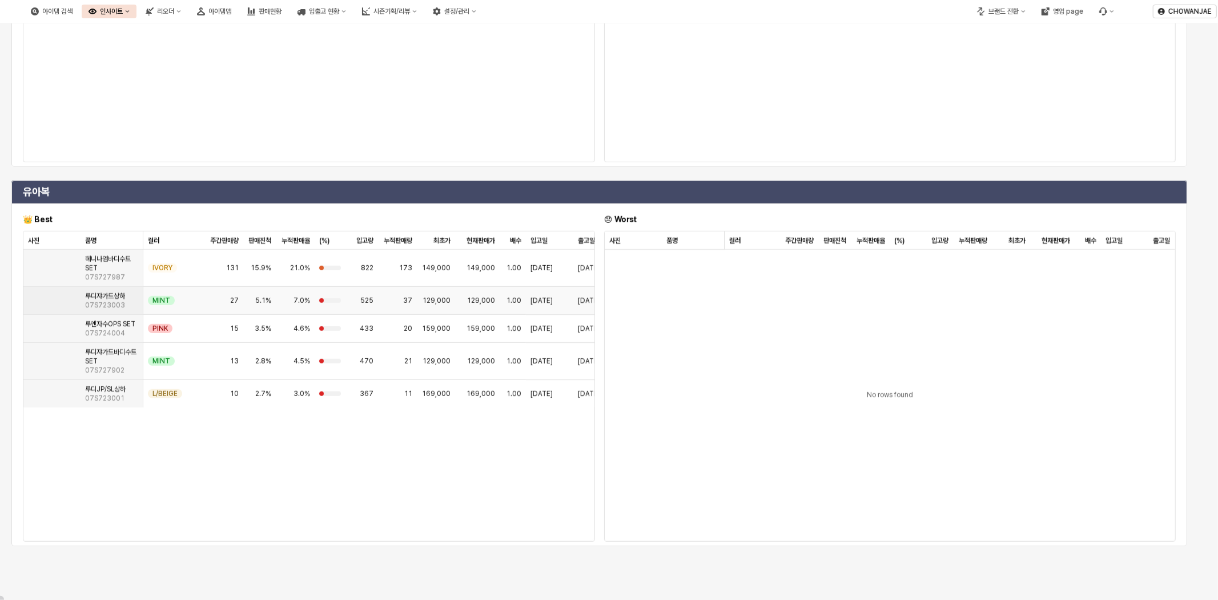
click at [105, 310] on span "07S723003" at bounding box center [105, 304] width 40 height 9
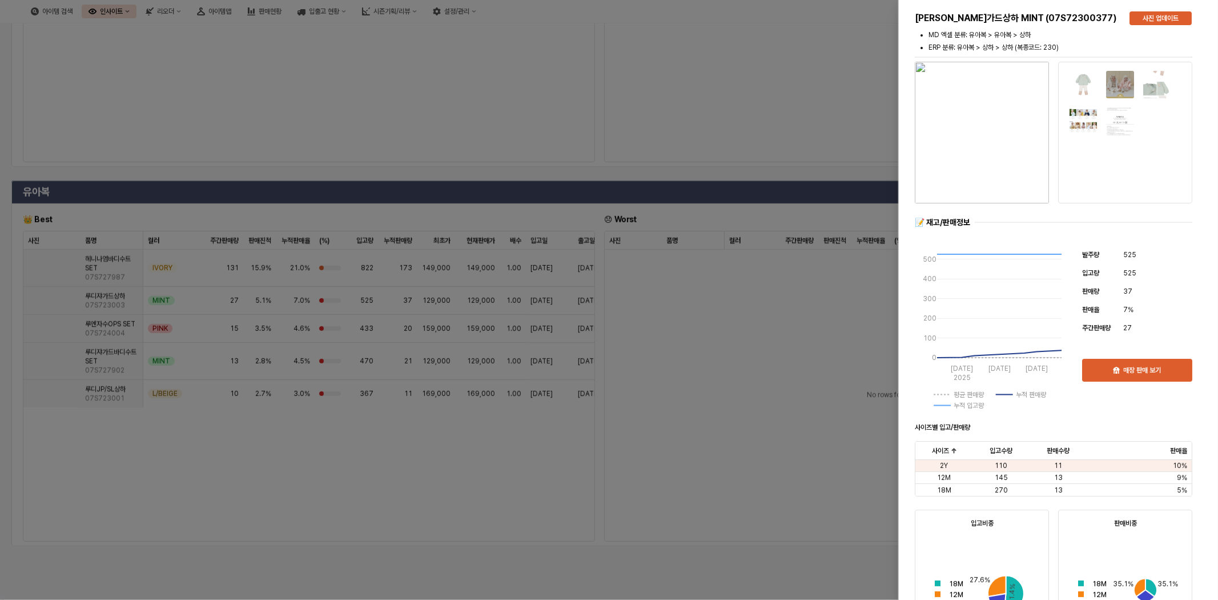
click at [865, 146] on img "button" at bounding box center [982, 133] width 134 height 142
click at [675, 435] on div at bounding box center [609, 300] width 1218 height 600
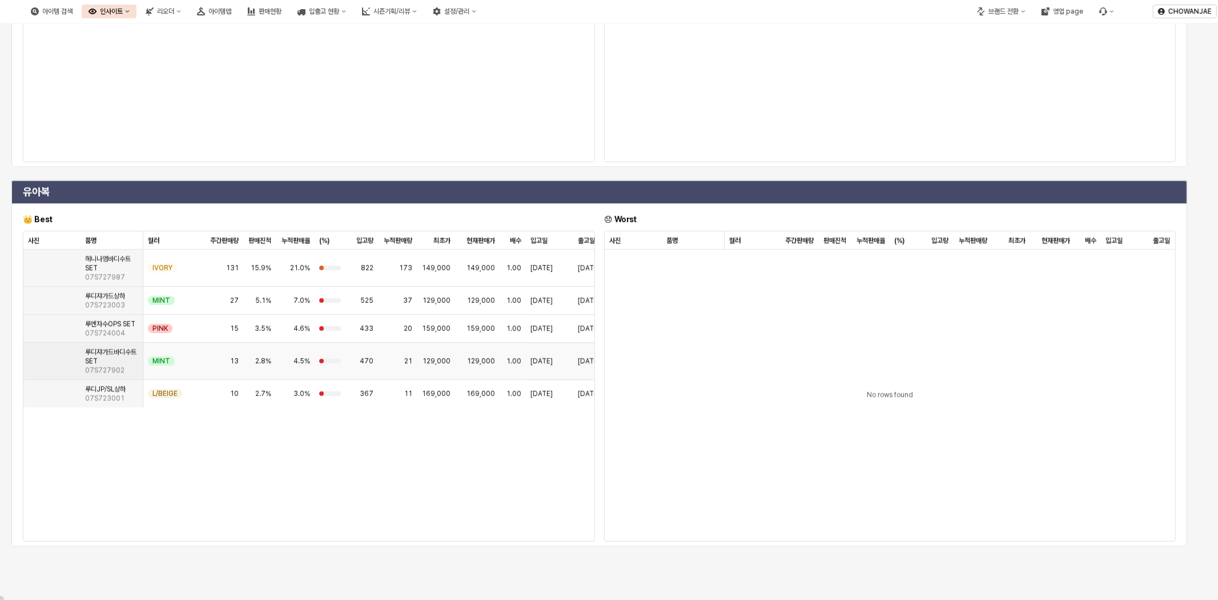
click at [103, 375] on span "07S727902" at bounding box center [104, 370] width 39 height 9
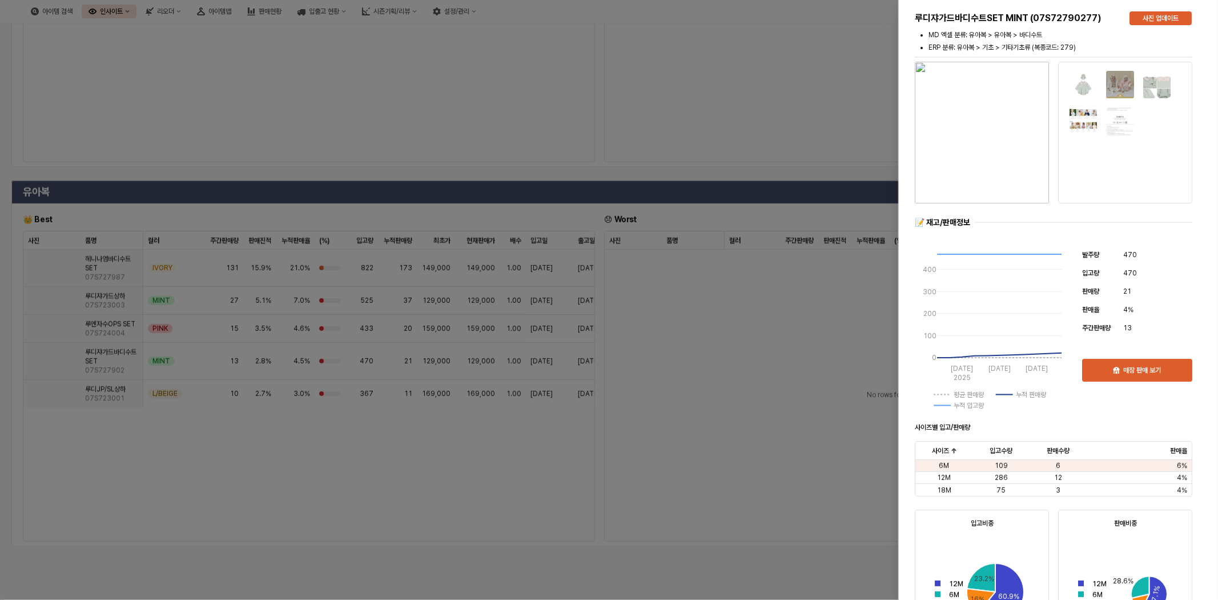
click at [865, 136] on img "button" at bounding box center [982, 133] width 134 height 142
click at [739, 326] on div at bounding box center [609, 300] width 1218 height 600
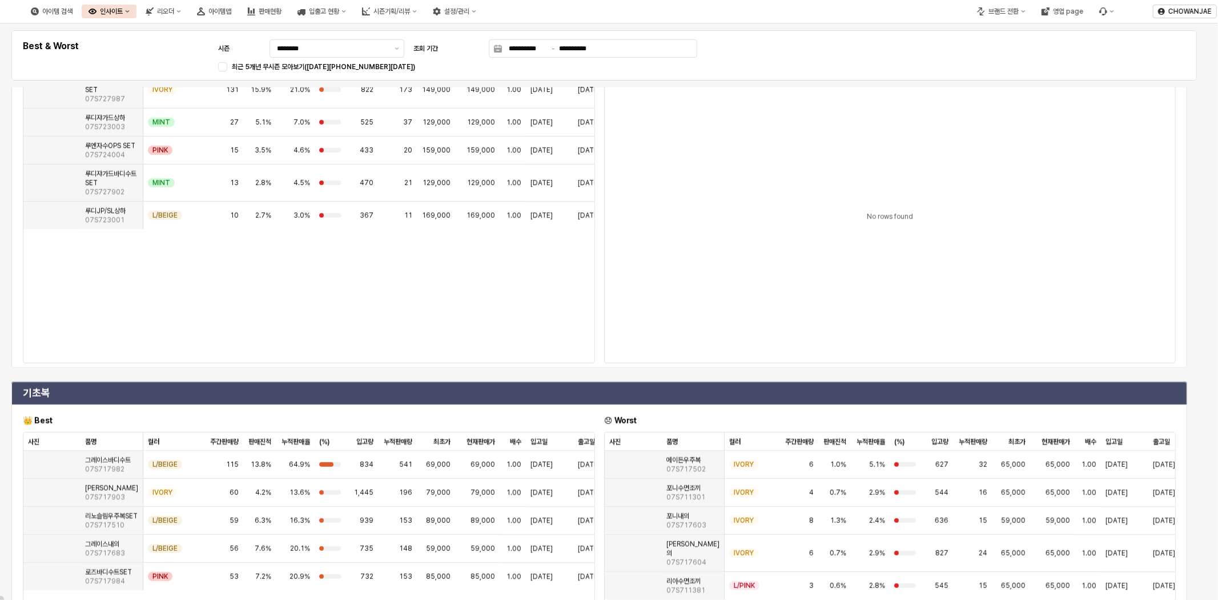
scroll to position [507, 0]
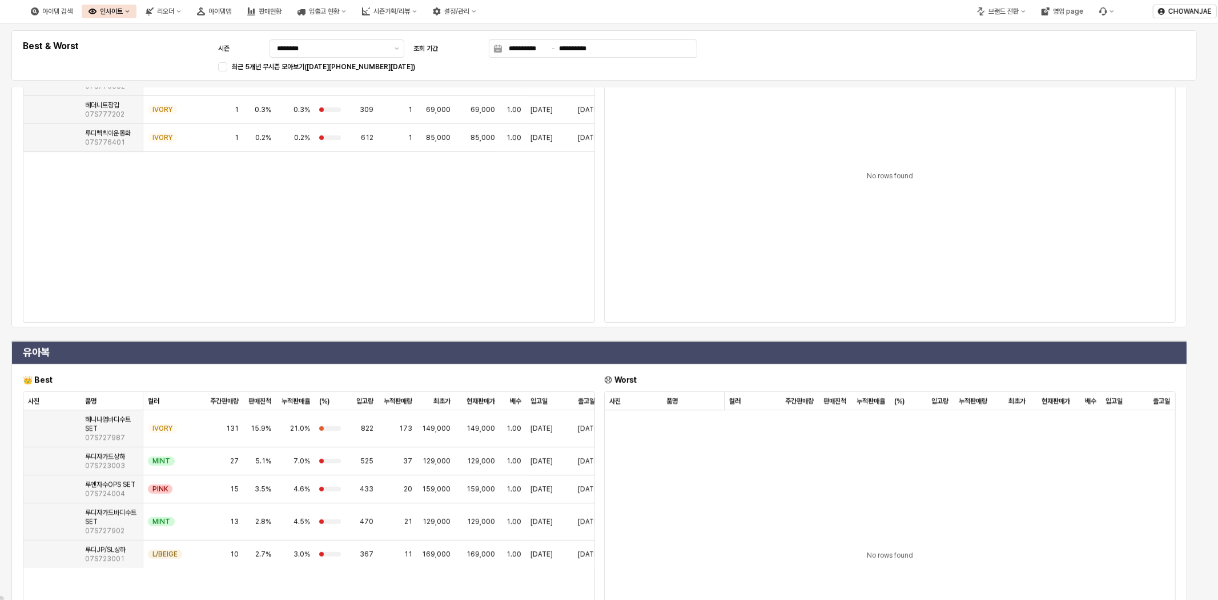
drag, startPoint x: 911, startPoint y: 477, endPoint x: 471, endPoint y: 432, distance: 442.1
click at [865, 476] on div "No rows found" at bounding box center [890, 555] width 571 height 291
click at [198, 444] on div "IVORY" at bounding box center [173, 428] width 61 height 37
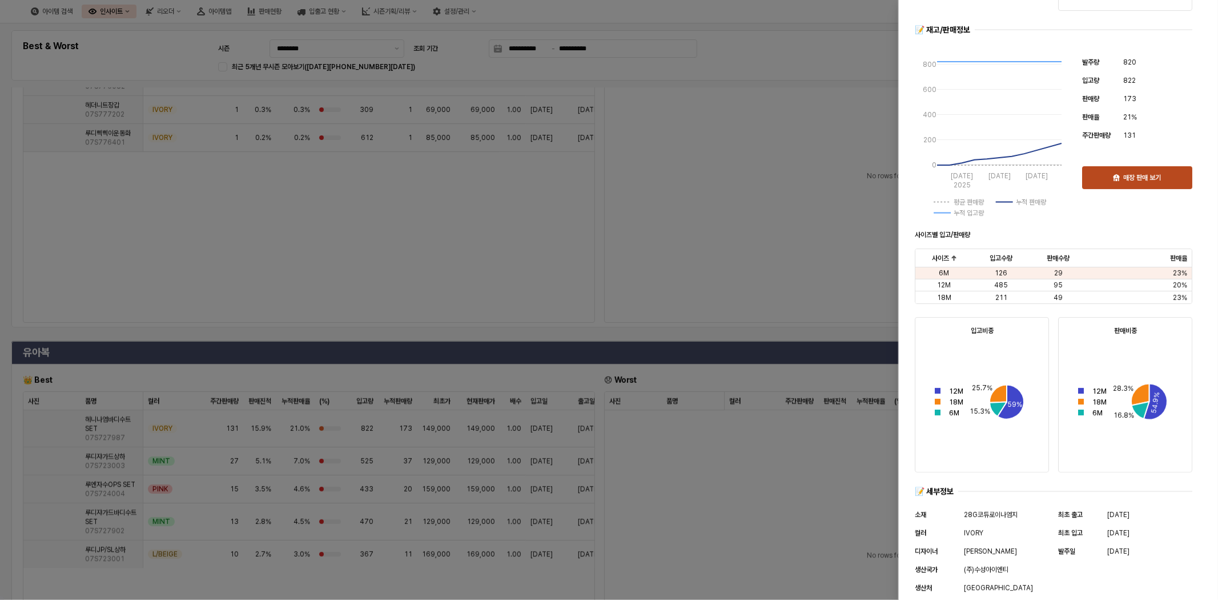
scroll to position [311, 0]
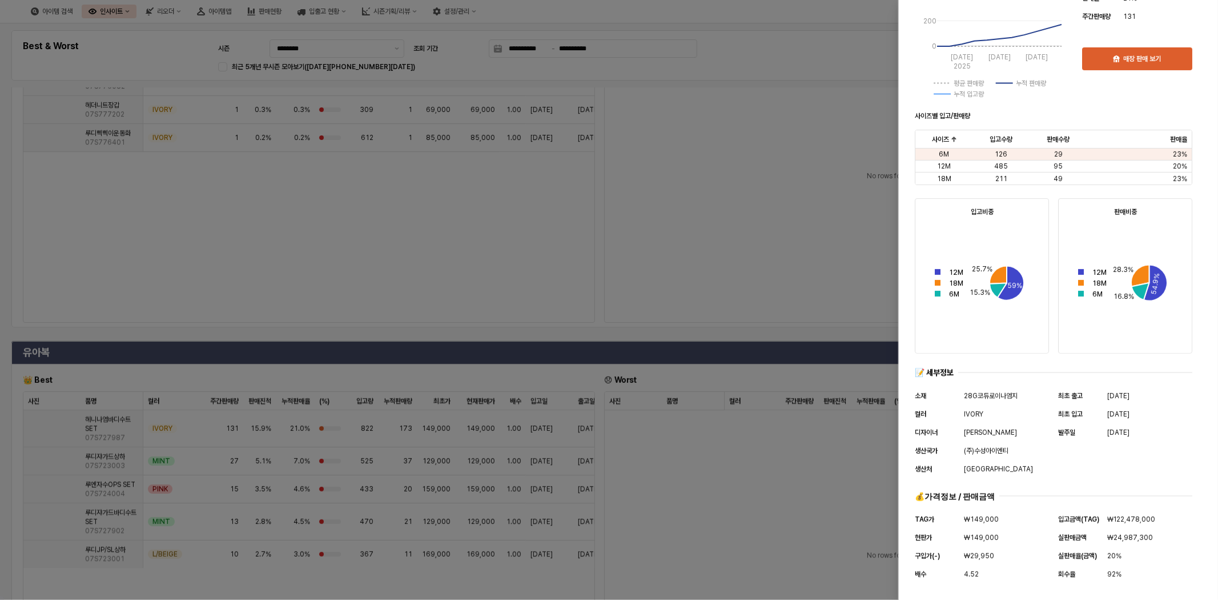
drag, startPoint x: 826, startPoint y: 242, endPoint x: 827, endPoint y: 234, distance: 7.4
click at [826, 242] on div at bounding box center [609, 300] width 1218 height 600
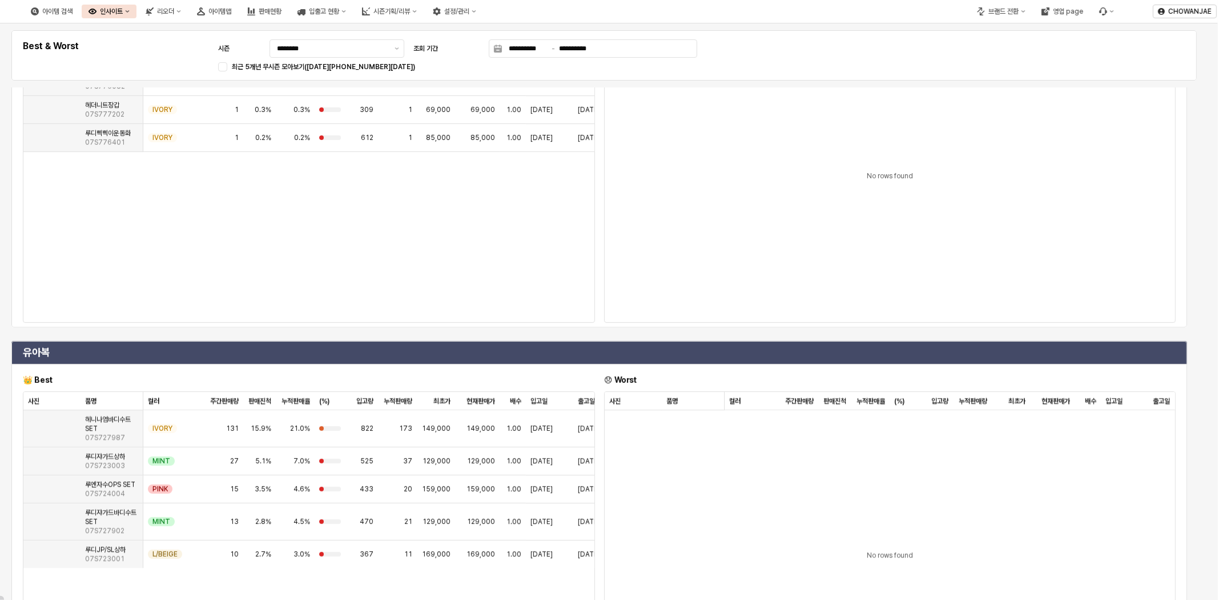
scroll to position [0, 0]
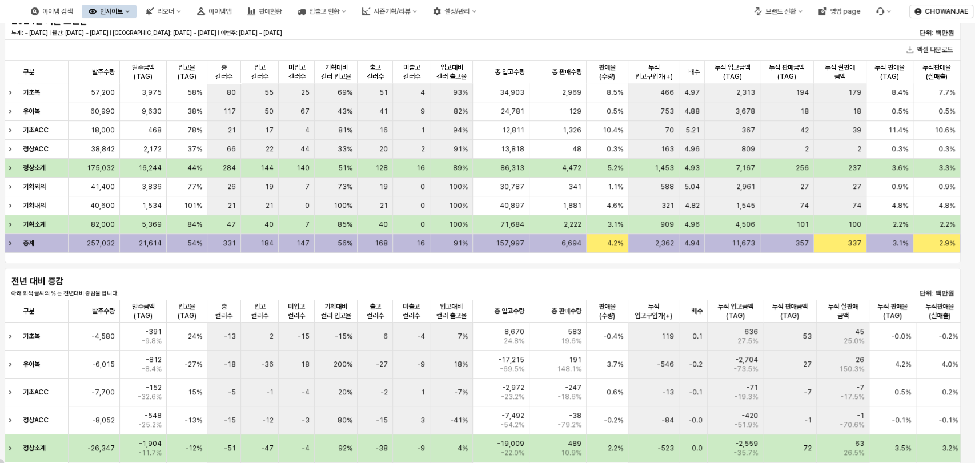
click at [234, 289] on p "아래 회색 글씨의 % 는 전년대비 증감율 입니다." at bounding box center [325, 293] width 628 height 9
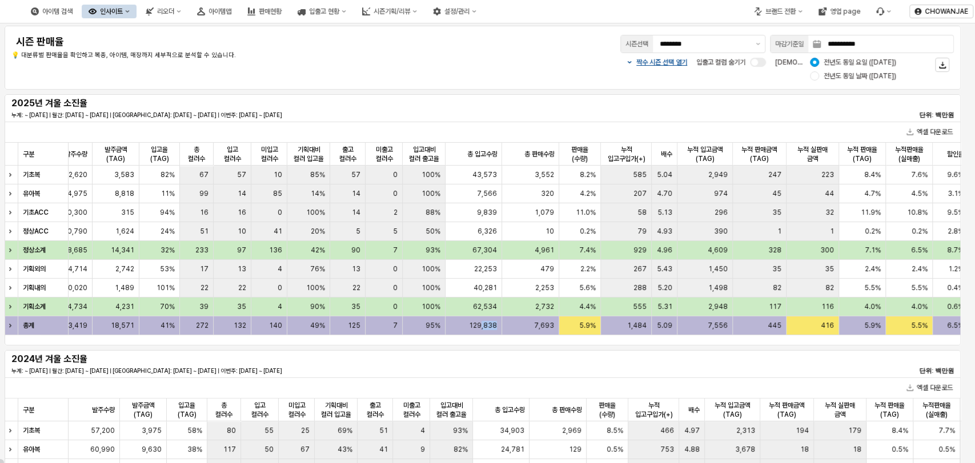
drag, startPoint x: 507, startPoint y: 344, endPoint x: 521, endPoint y: 334, distance: 17.5
click at [522, 334] on div "구분 구분 발주수량 발주수량 발주금액(TAG) 발주금액(TAG) 입고율(TAG) 입고율(TAG) 총 컬러수 총 컬러수 입고 컬러수 입고 컬러수…" at bounding box center [483, 239] width 956 height 193
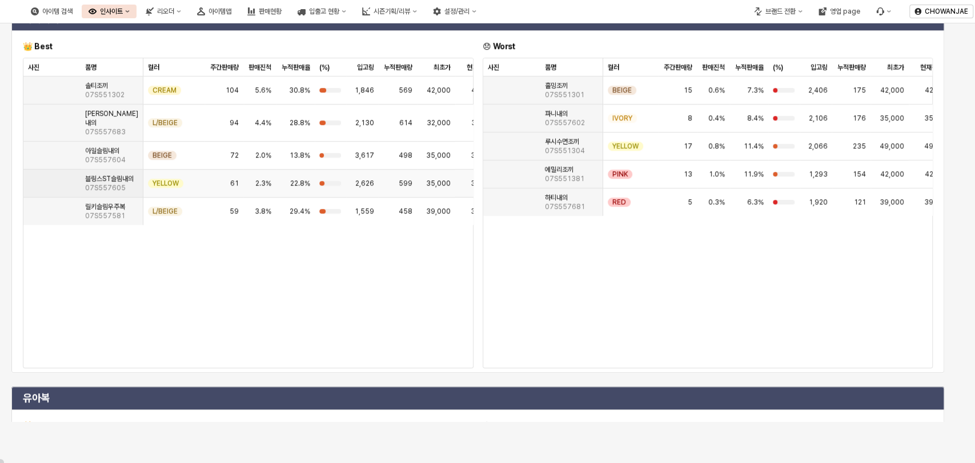
scroll to position [338, 0]
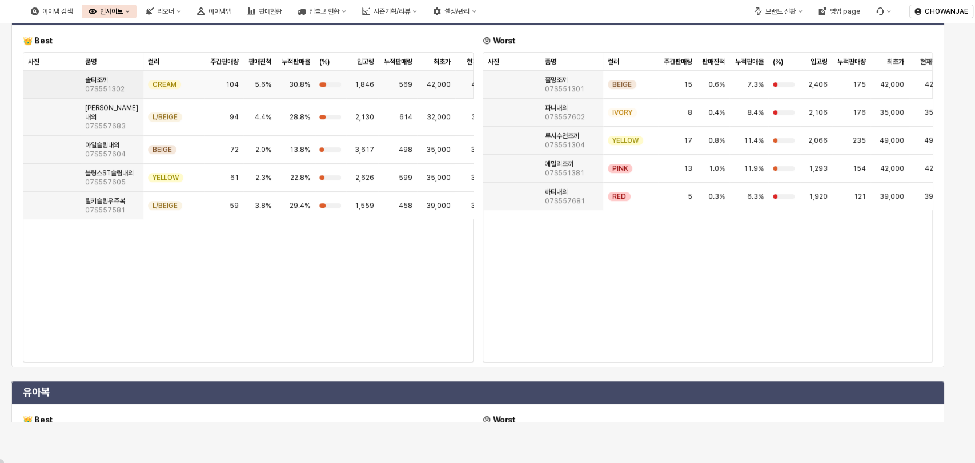
click at [113, 90] on div "솔티조끼 07S551302" at bounding box center [112, 85] width 63 height 28
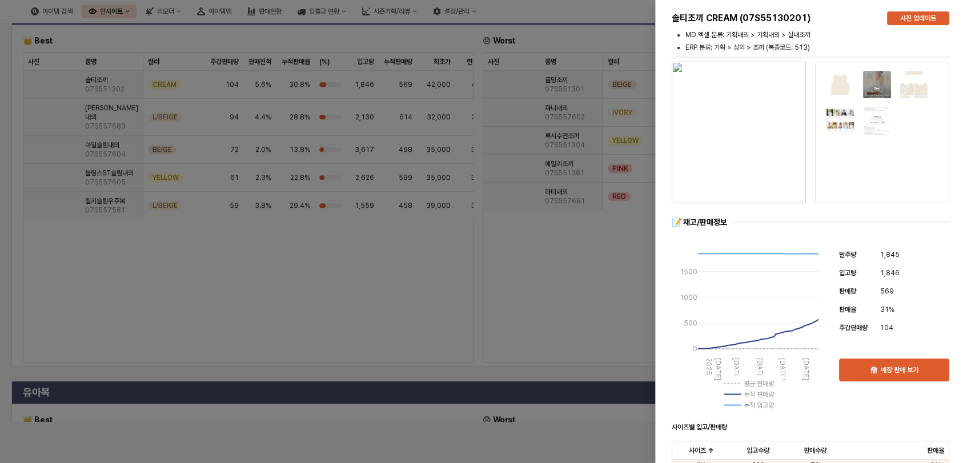
click at [772, 155] on img "button" at bounding box center [739, 133] width 134 height 142
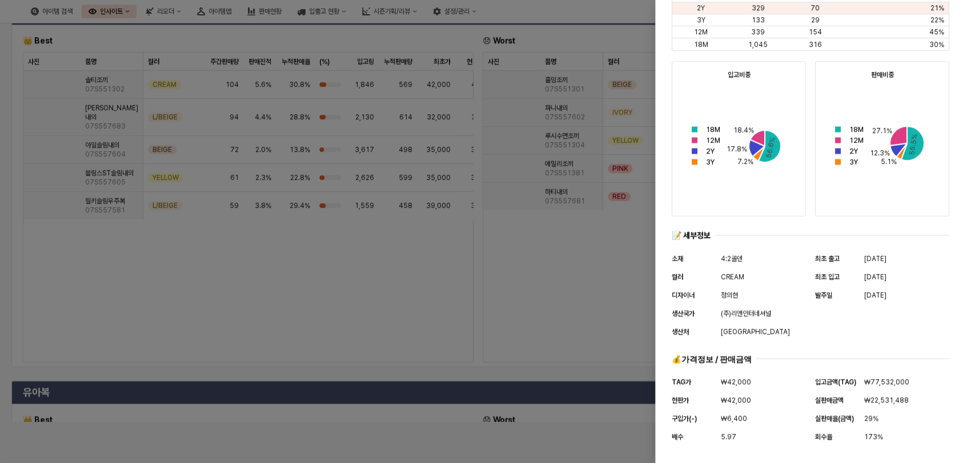
scroll to position [0, 0]
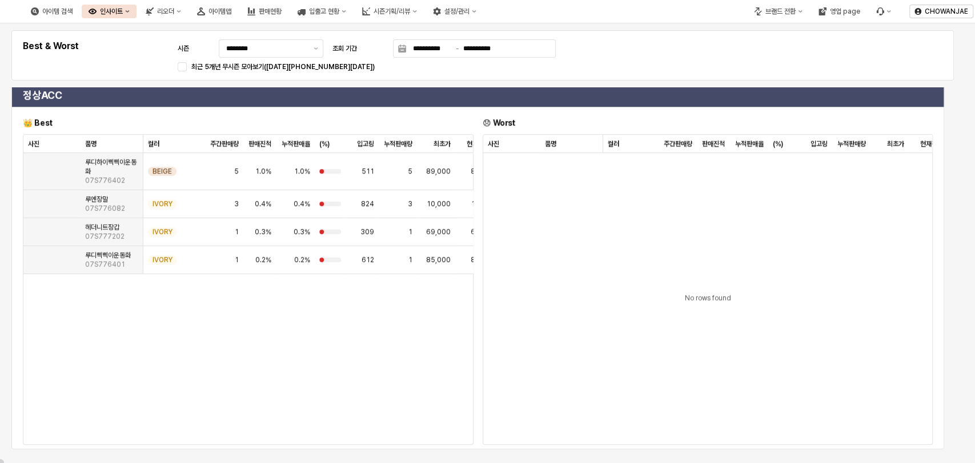
scroll to position [388, 0]
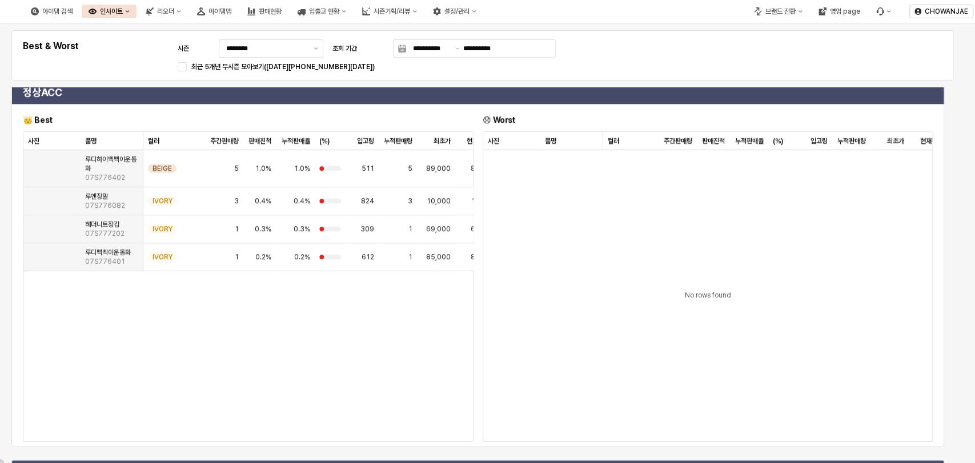
click at [947, 193] on div "정상ACC 👑 Best 😞 Worst 사진 사진 품명 품명 컬러 컬러 주간판매량 주간판매량 판매진척 판매진척 누적판매율 누적판매율 (%) (%…" at bounding box center [478, 264] width 942 height 370
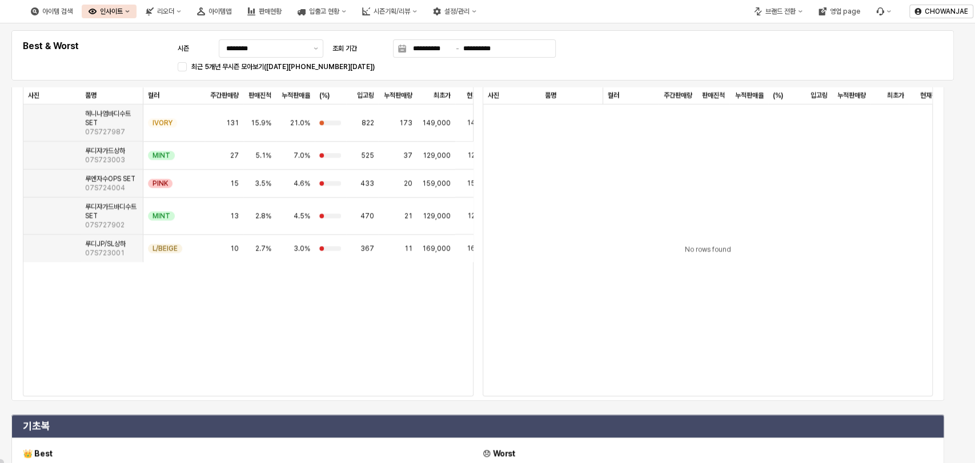
scroll to position [776, 0]
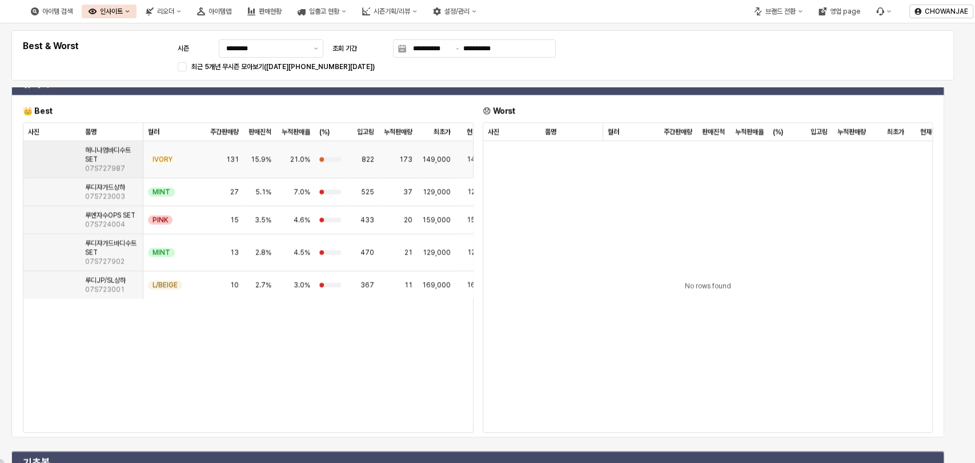
click at [85, 173] on span "07S727987" at bounding box center [105, 168] width 40 height 9
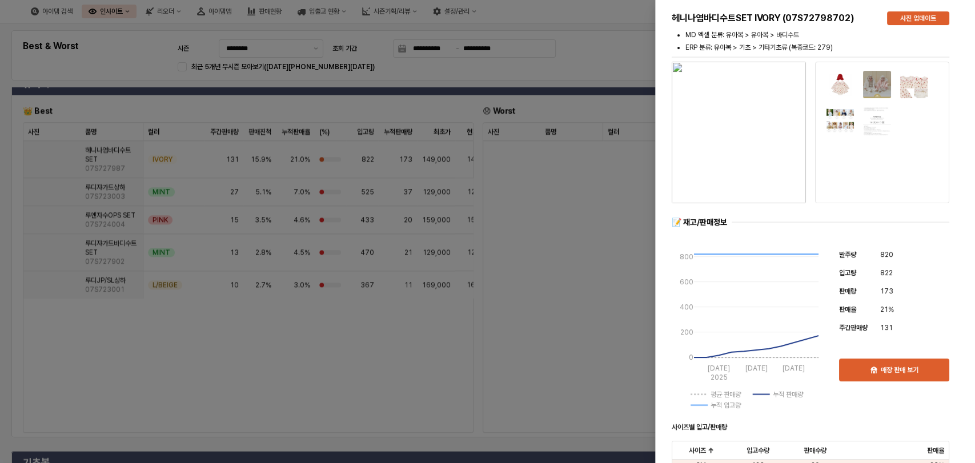
click at [772, 144] on img "button" at bounding box center [739, 133] width 134 height 142
click at [611, 243] on div at bounding box center [487, 231] width 975 height 463
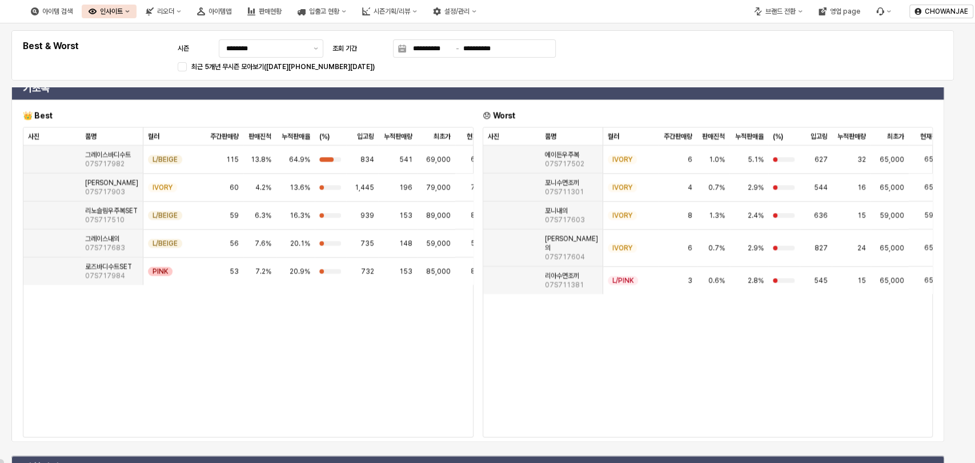
scroll to position [1153, 0]
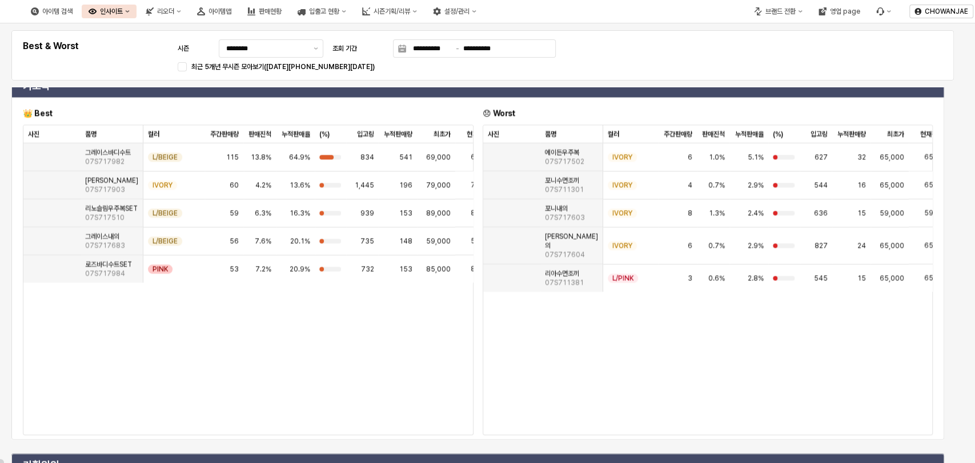
click at [957, 345] on div "유아복 👑 Best 😞 Worst 사진 사진 품명 품명 컬러 컬러 주간판매량 주간판매량 판매진척 판매진척 누적판매율 누적판매율 (%) (%) …" at bounding box center [483, 318] width 952 height 463
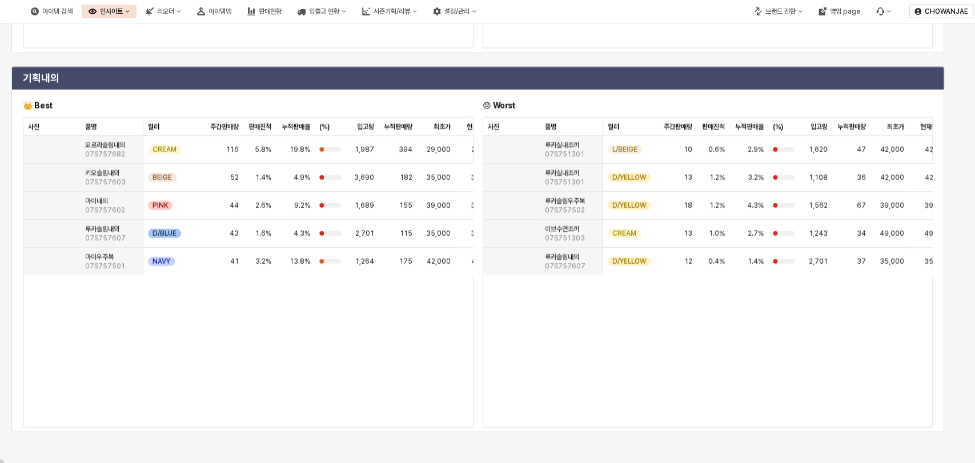
scroll to position [6, 0]
